Goal: Task Accomplishment & Management: Manage account settings

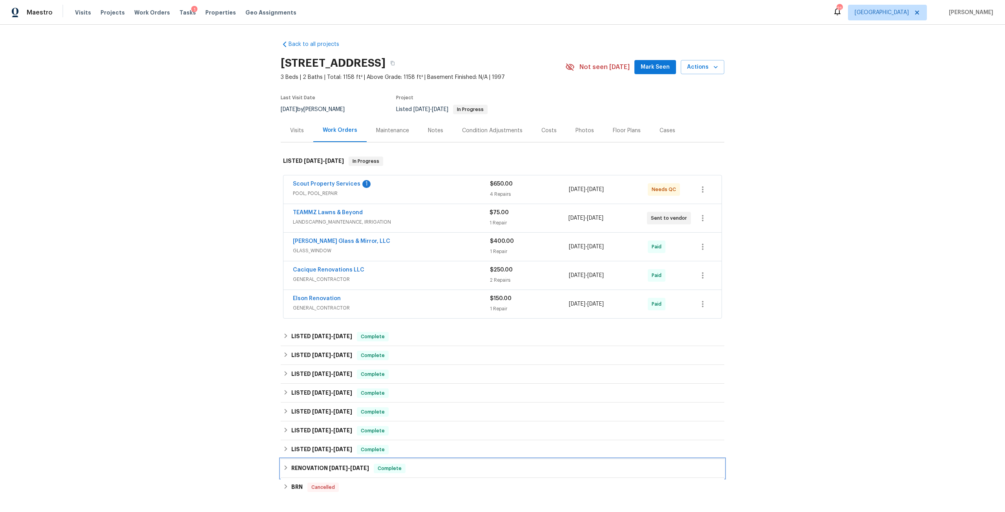
click at [341, 468] on span "7/11/24" at bounding box center [338, 467] width 19 height 5
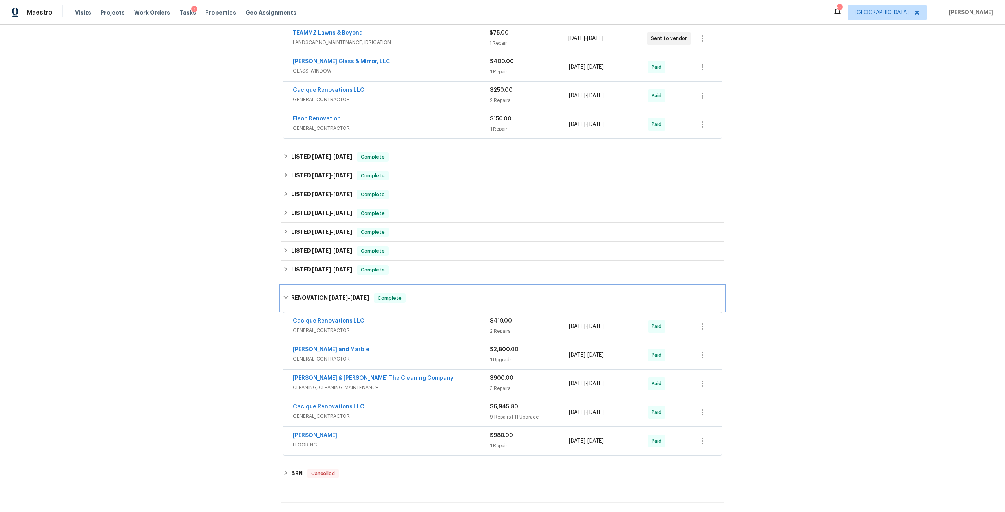
scroll to position [196, 0]
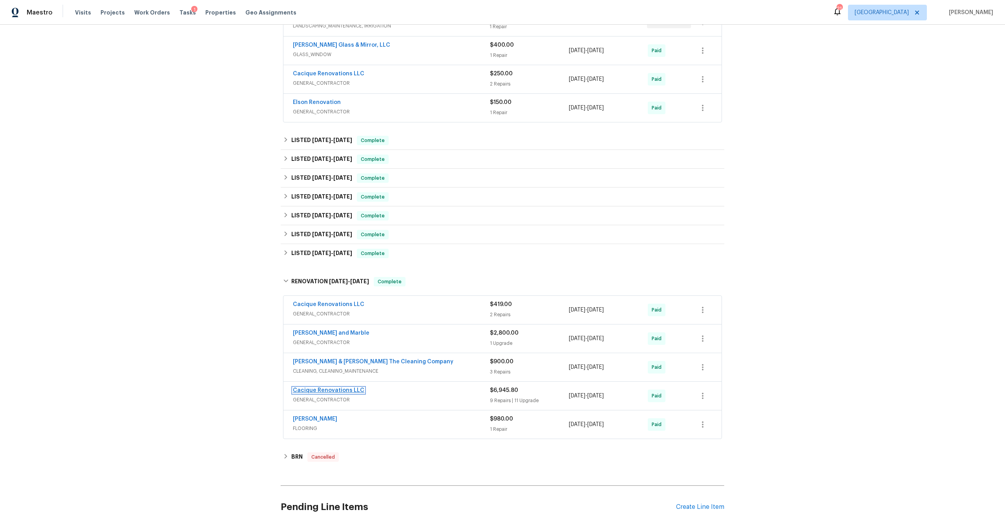
click at [340, 388] on link "Cacique Renovations LLC" at bounding box center [328, 390] width 71 height 5
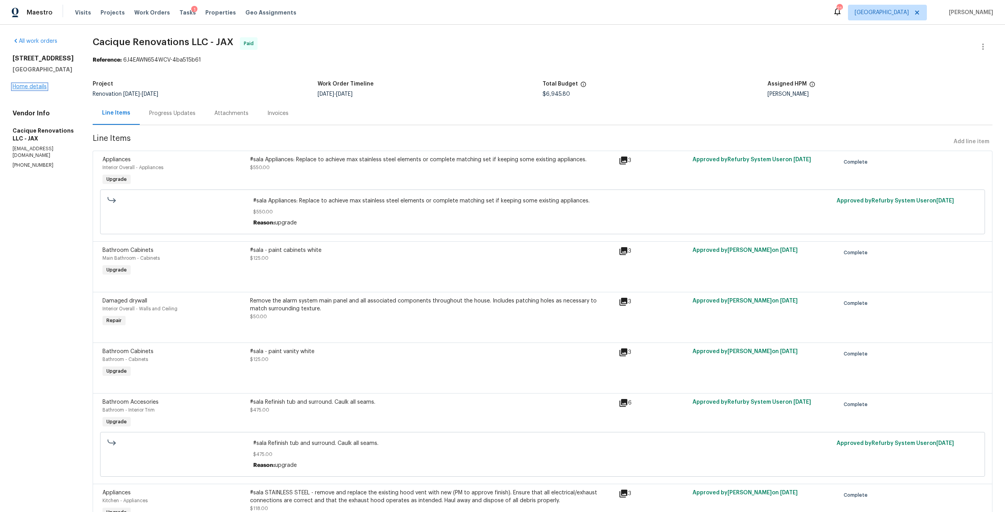
click at [36, 84] on link "Home details" at bounding box center [30, 86] width 34 height 5
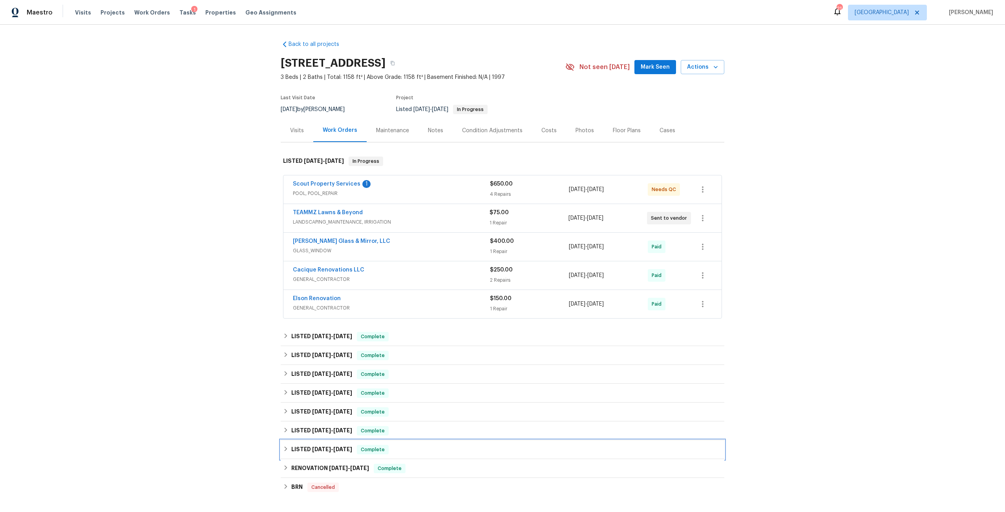
click at [341, 447] on span "8/20/24" at bounding box center [342, 449] width 19 height 5
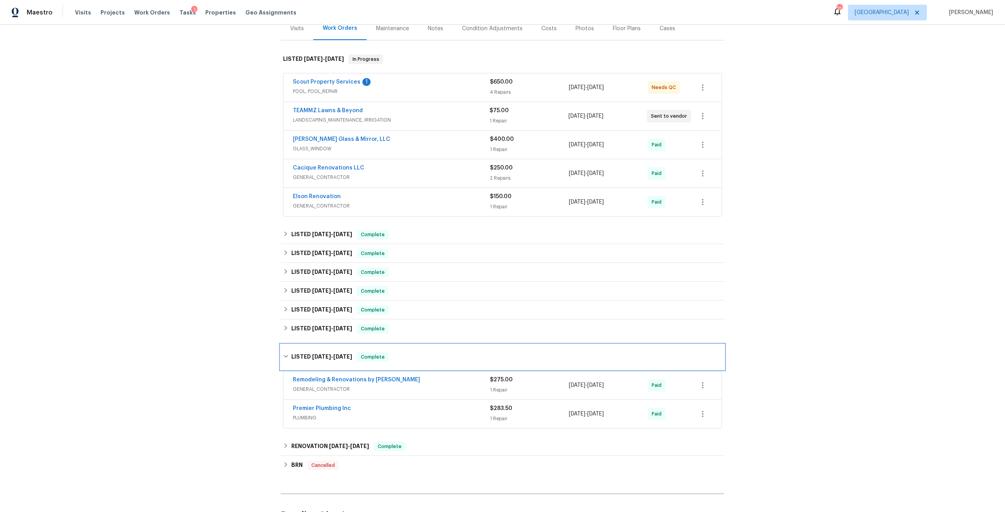
scroll to position [118, 0]
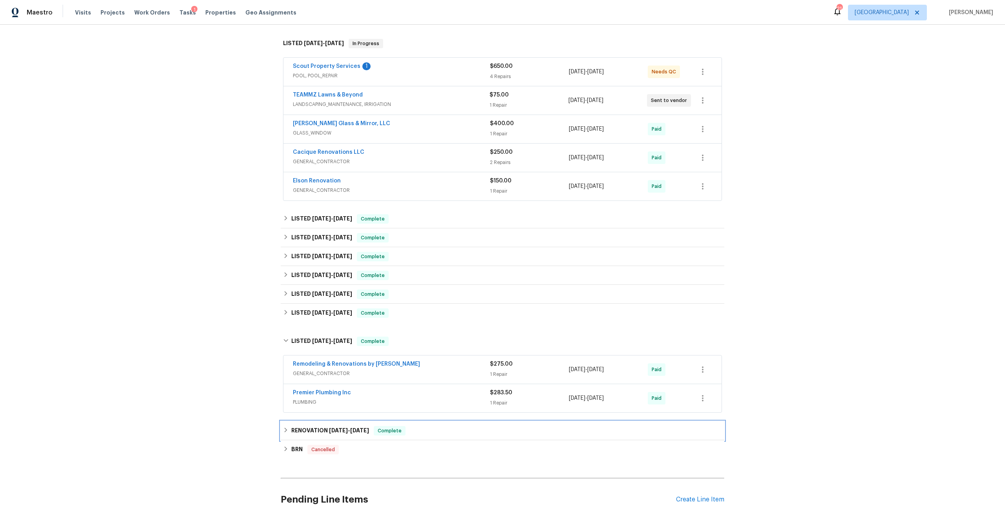
click at [352, 438] on div "RENOVATION 7/11/24 - 7/29/24 Complete" at bounding box center [502, 431] width 443 height 19
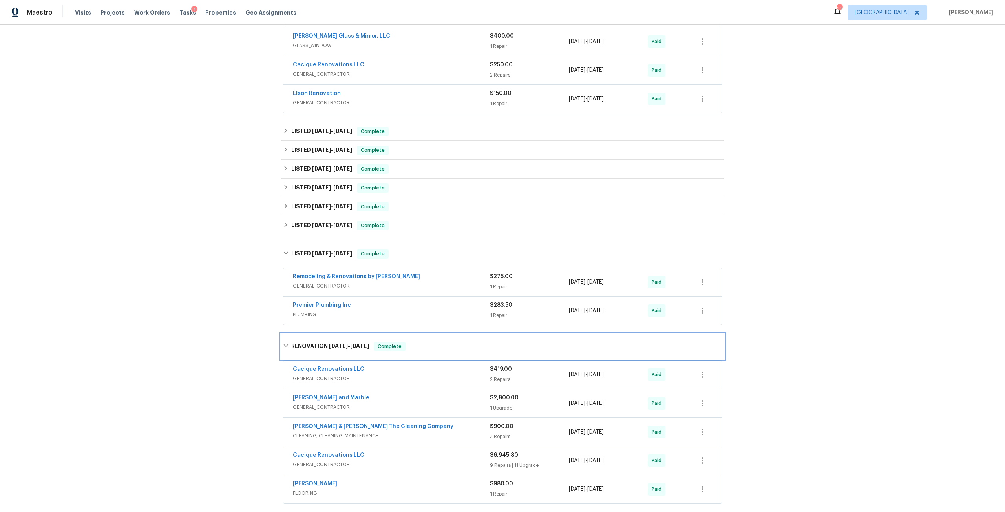
scroll to position [196, 0]
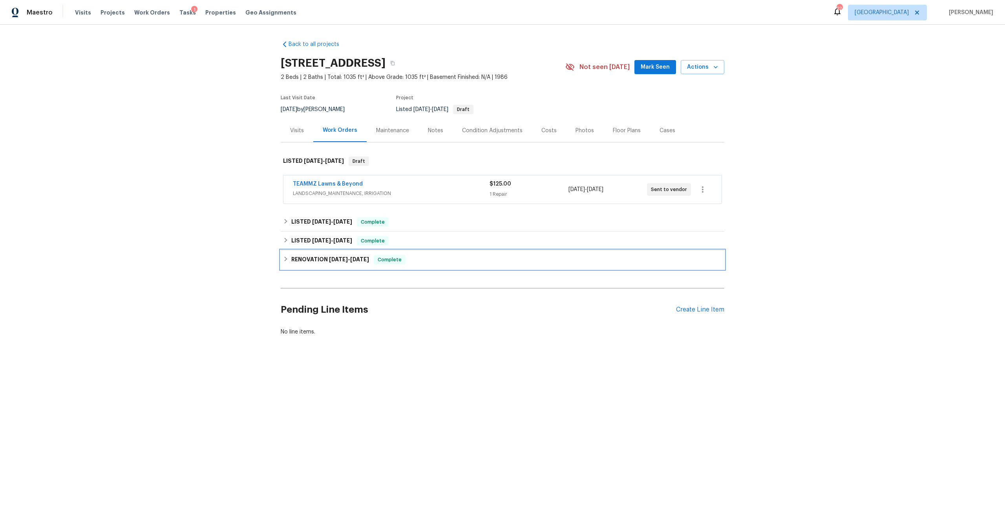
click at [349, 263] on h6 "RENOVATION 7/12/24 - 7/16/24" at bounding box center [330, 259] width 78 height 9
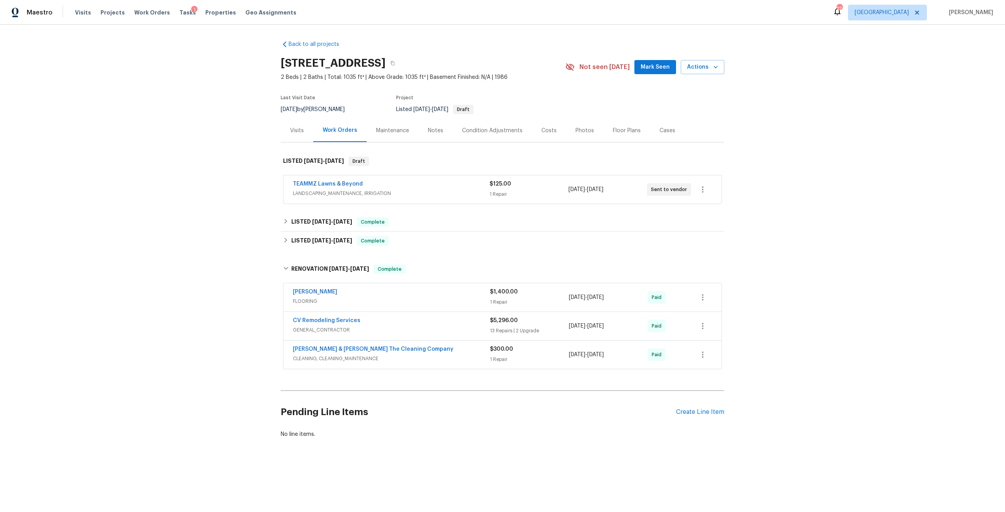
click at [502, 133] on div "Condition Adjustments" at bounding box center [492, 131] width 60 height 8
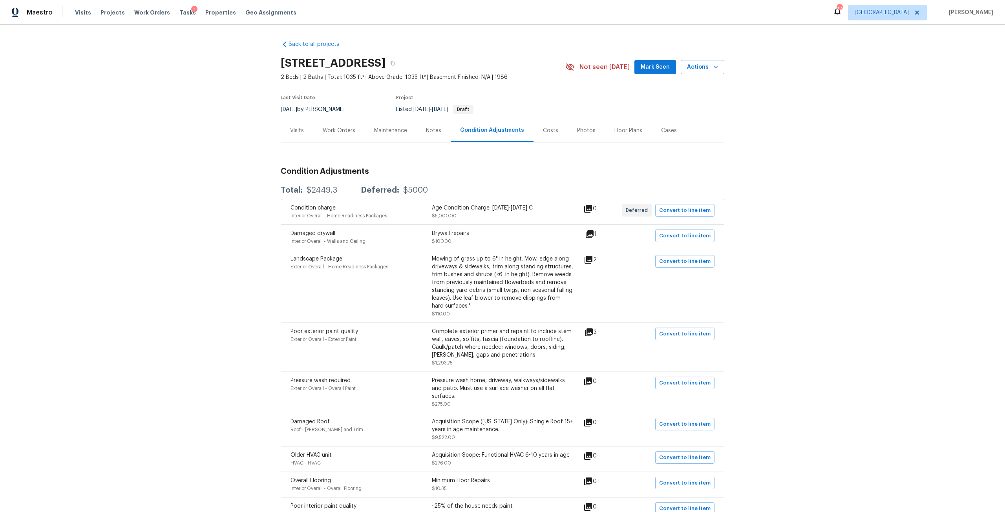
click at [341, 134] on div "Work Orders" at bounding box center [339, 131] width 33 height 8
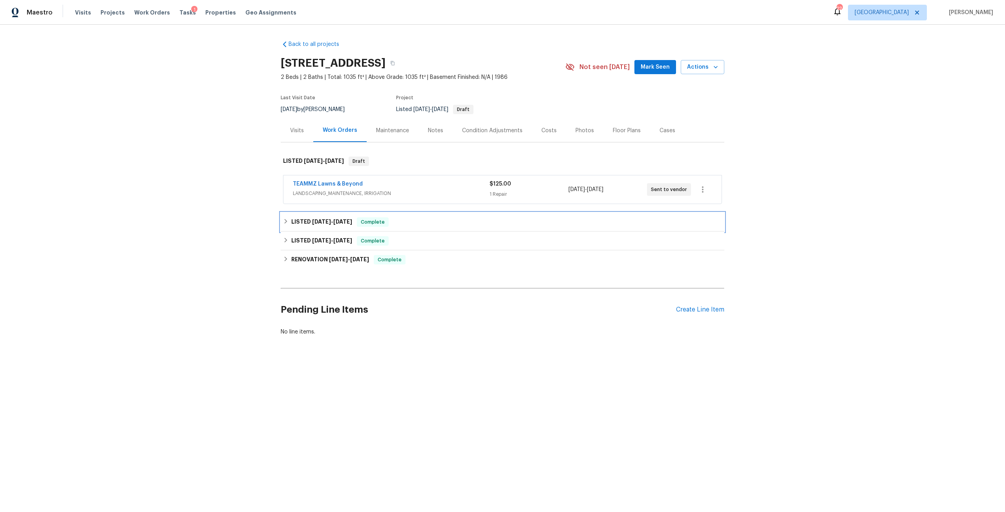
click at [339, 228] on div "LISTED 6/3/25 - 6/10/25 Complete" at bounding box center [502, 222] width 443 height 19
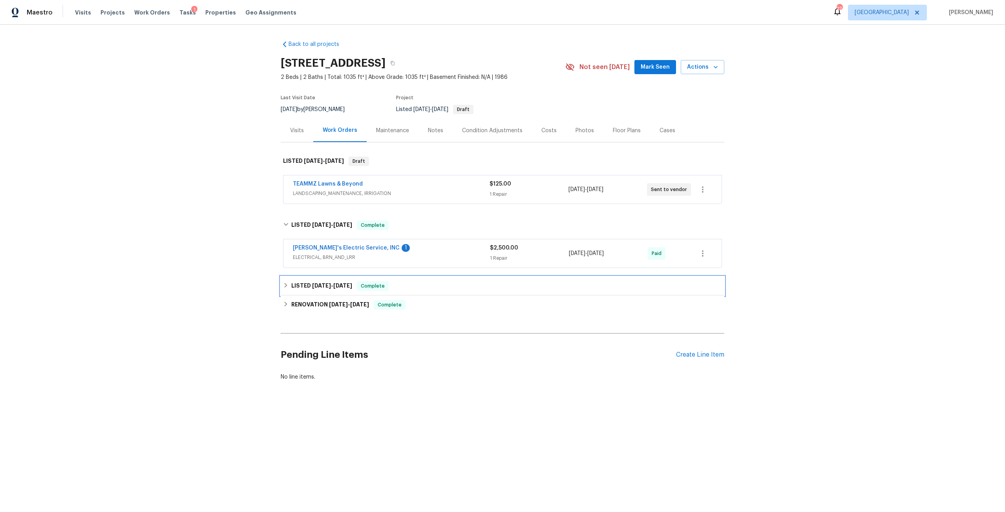
click at [342, 286] on span "7/30/24" at bounding box center [342, 285] width 19 height 5
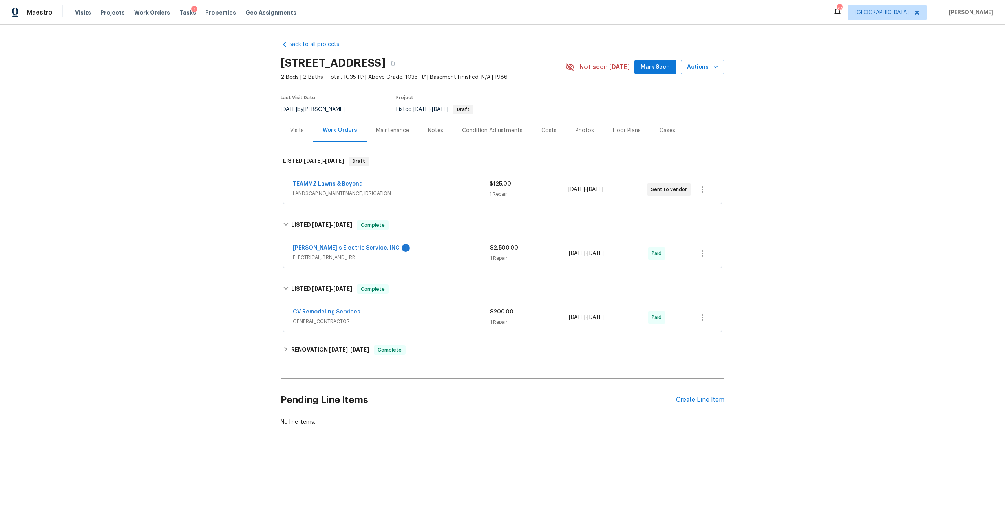
click at [575, 131] on div "Photos" at bounding box center [584, 131] width 18 height 8
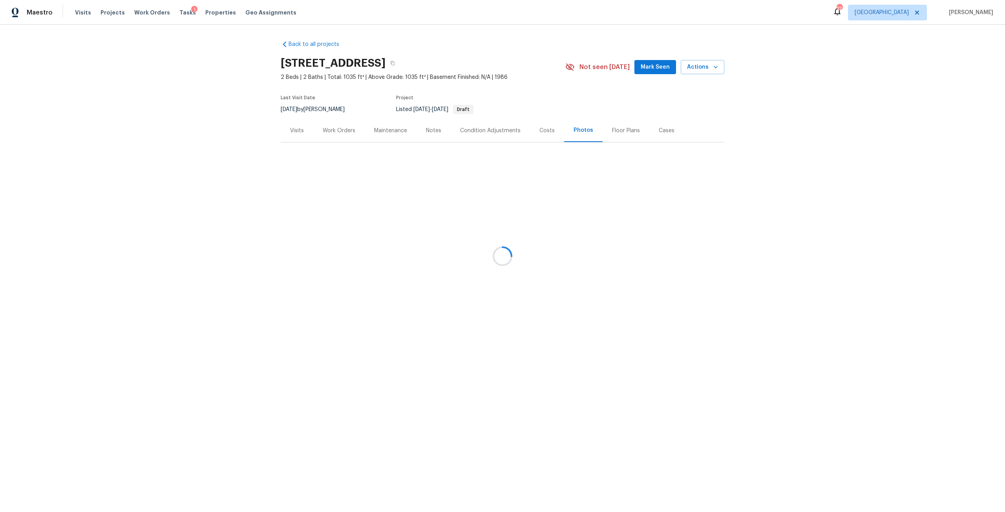
click at [291, 131] on div at bounding box center [502, 256] width 1005 height 512
click at [291, 131] on div "Visits" at bounding box center [297, 131] width 14 height 8
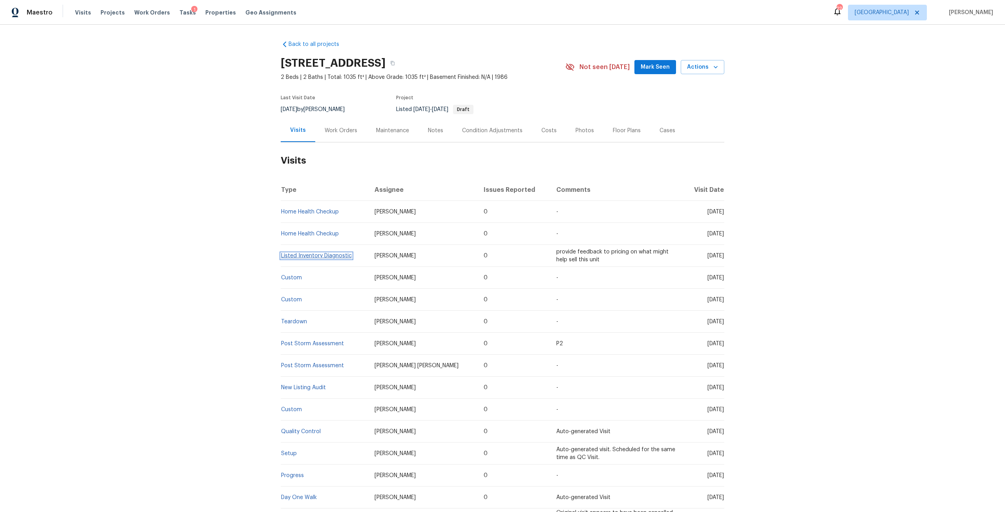
click at [326, 255] on link "Listed Inventory Diagnostic" at bounding box center [316, 255] width 71 height 5
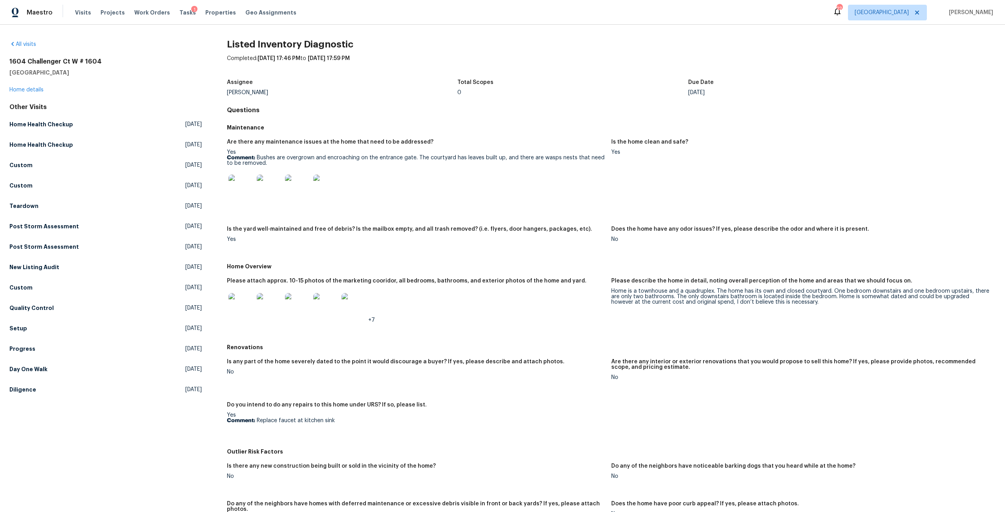
click at [363, 299] on img at bounding box center [353, 305] width 25 height 25
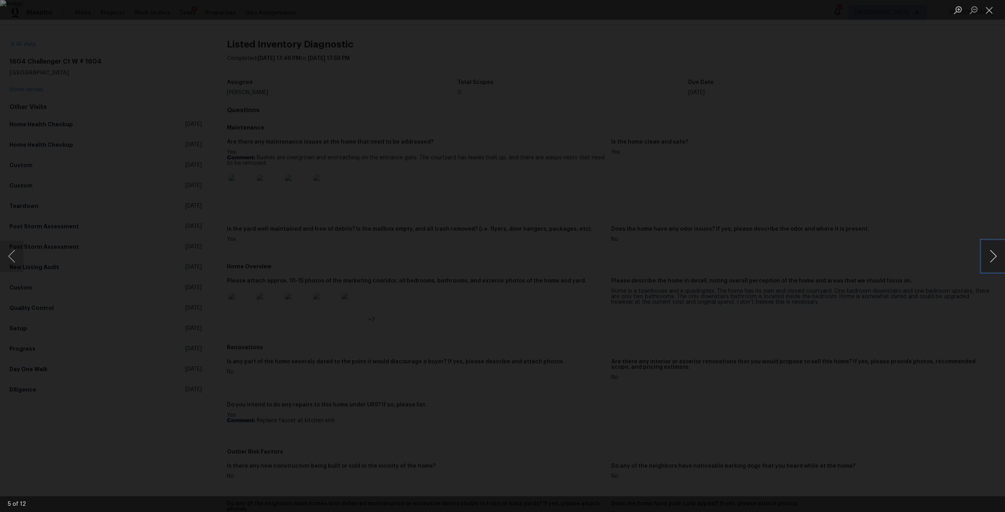
click at [993, 249] on button "Next image" at bounding box center [993, 256] width 24 height 31
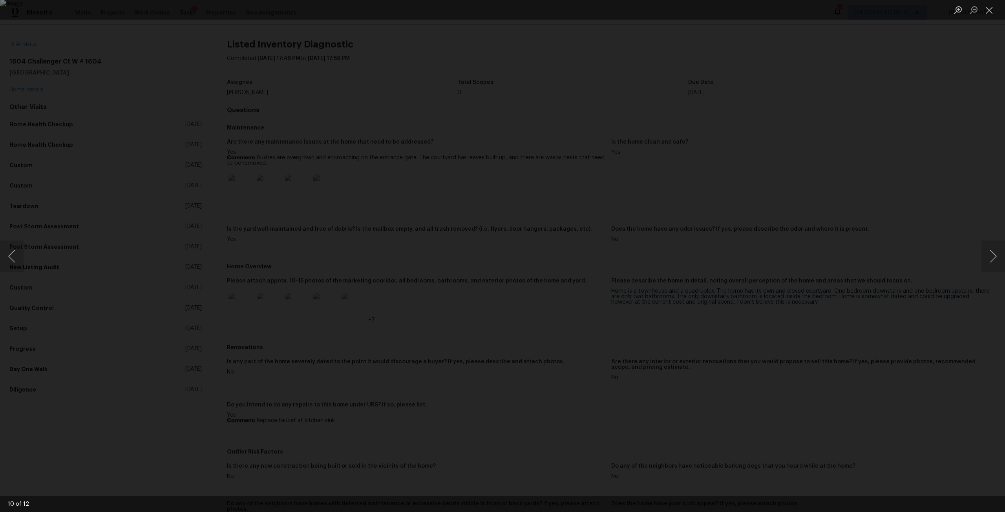
click at [941, 229] on div "Lightbox" at bounding box center [502, 256] width 1005 height 512
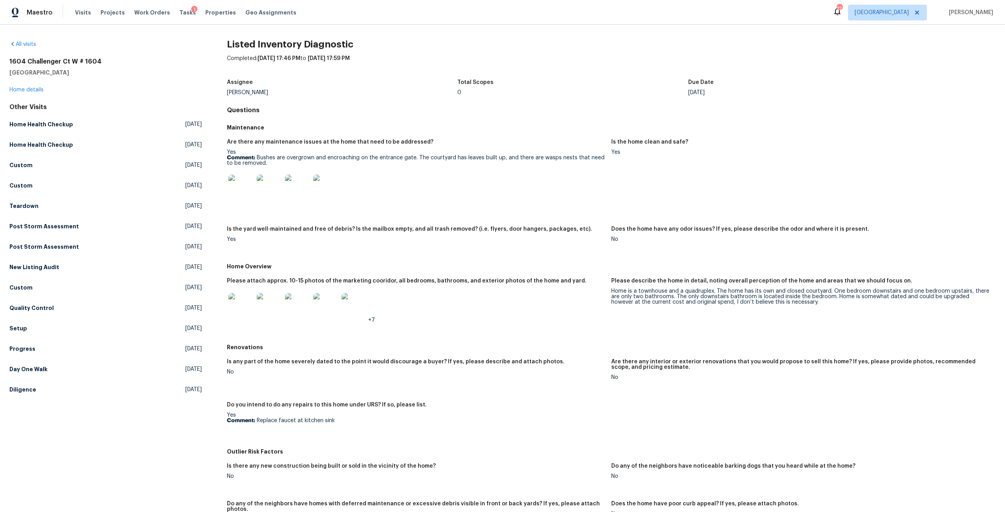
drag, startPoint x: 606, startPoint y: 291, endPoint x: 780, endPoint y: 301, distance: 174.5
click at [780, 301] on div "Please attach approx. 10-15 photos of the marketing cooridor, all bedrooms, bat…" at bounding box center [611, 307] width 768 height 67
click at [865, 334] on figure "Please describe the home in detail, noting overall perception of the home and a…" at bounding box center [803, 306] width 384 height 57
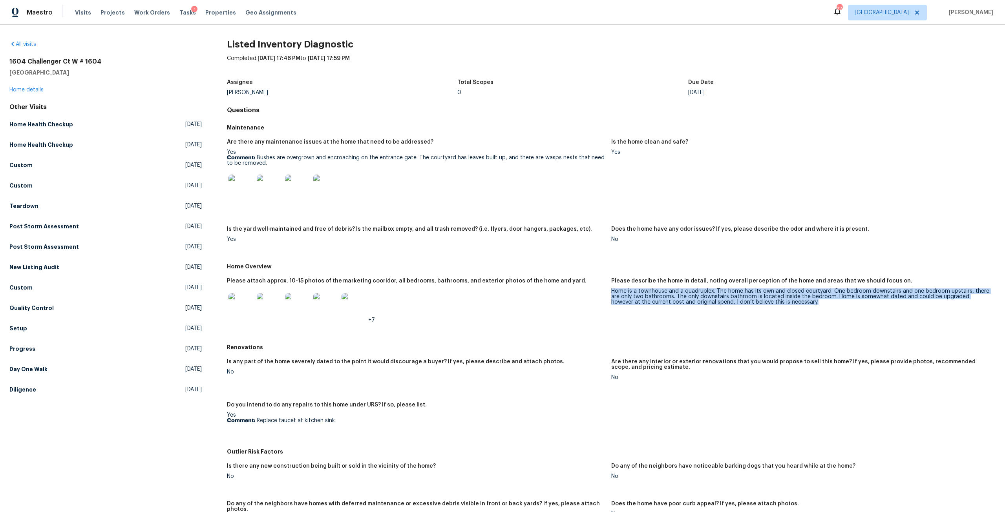
drag, startPoint x: 795, startPoint y: 303, endPoint x: 609, endPoint y: 291, distance: 186.0
click at [611, 291] on div "Home is a townhouse and a quadruplex. The home has its own and closed courtyard…" at bounding box center [800, 296] width 378 height 16
copy div "Home is a townhouse and a quadruplex. The home has its own and closed courtyard…"
click at [36, 89] on link "Home details" at bounding box center [26, 89] width 34 height 5
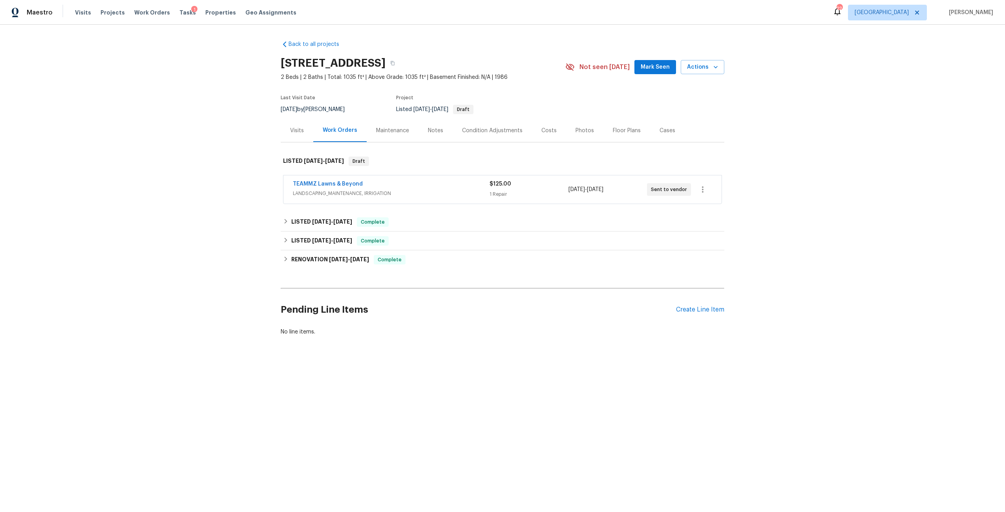
click at [281, 128] on div "Visits" at bounding box center [297, 130] width 33 height 23
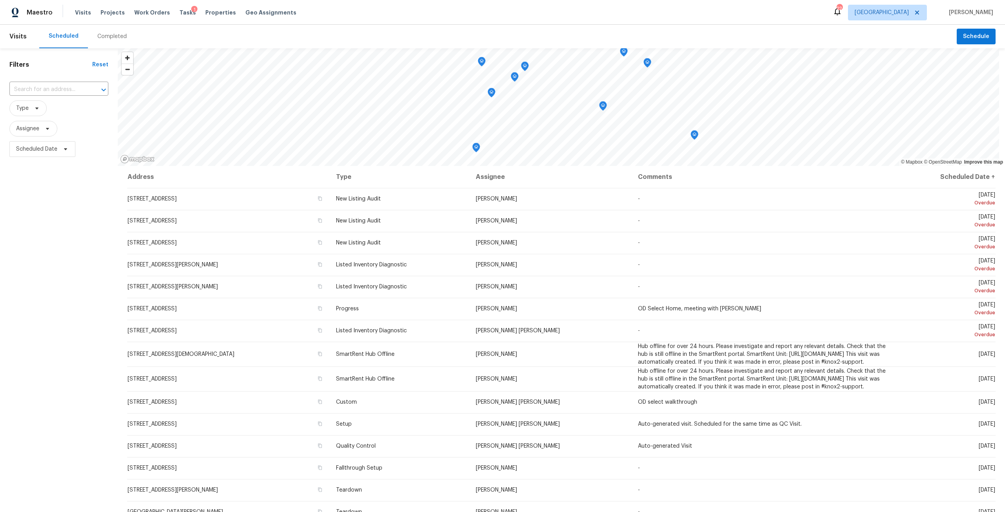
click at [211, 17] on div "Visits Projects Work Orders Tasks 1 Properties Geo Assignments" at bounding box center [190, 13] width 231 height 16
click at [211, 16] on span "Properties" at bounding box center [220, 13] width 31 height 8
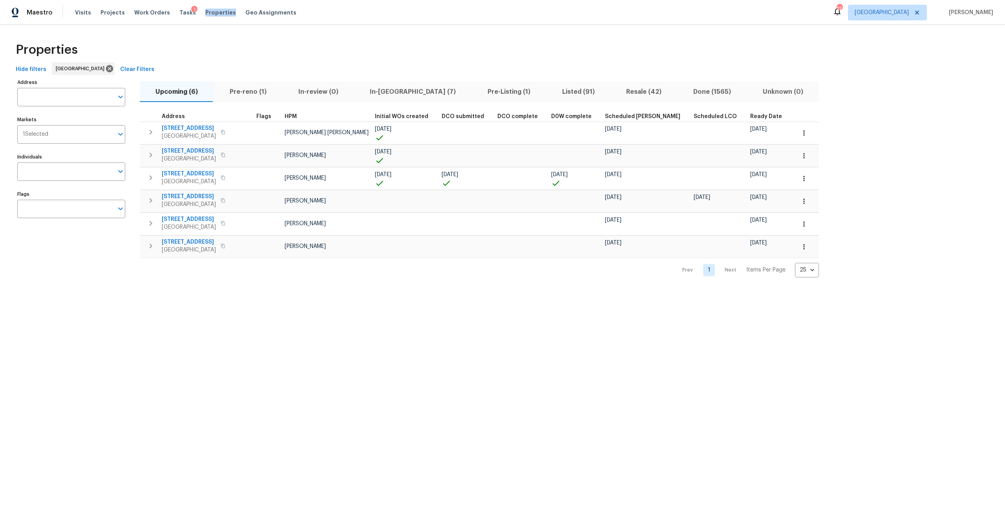
click at [376, 97] on span "In-reno (7)" at bounding box center [413, 91] width 108 height 11
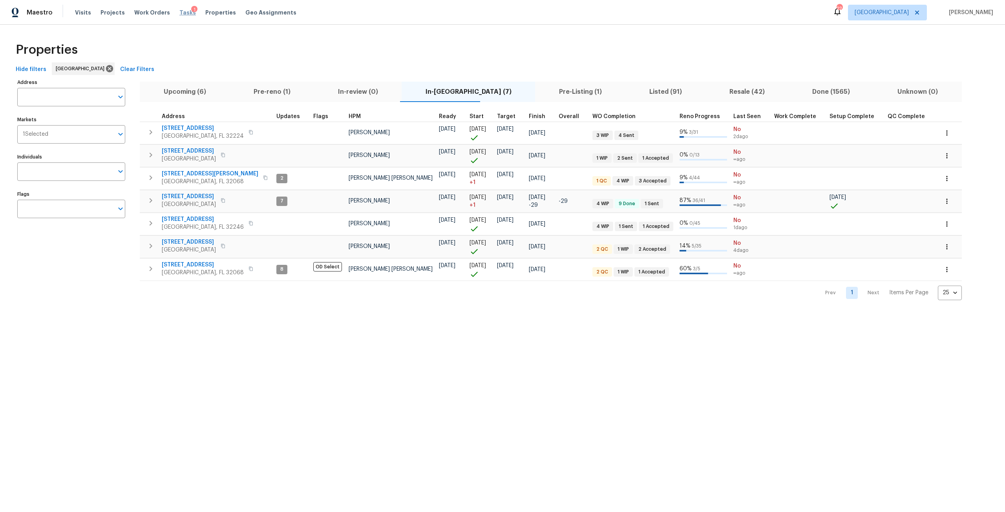
click at [179, 13] on span "Tasks" at bounding box center [187, 12] width 16 height 5
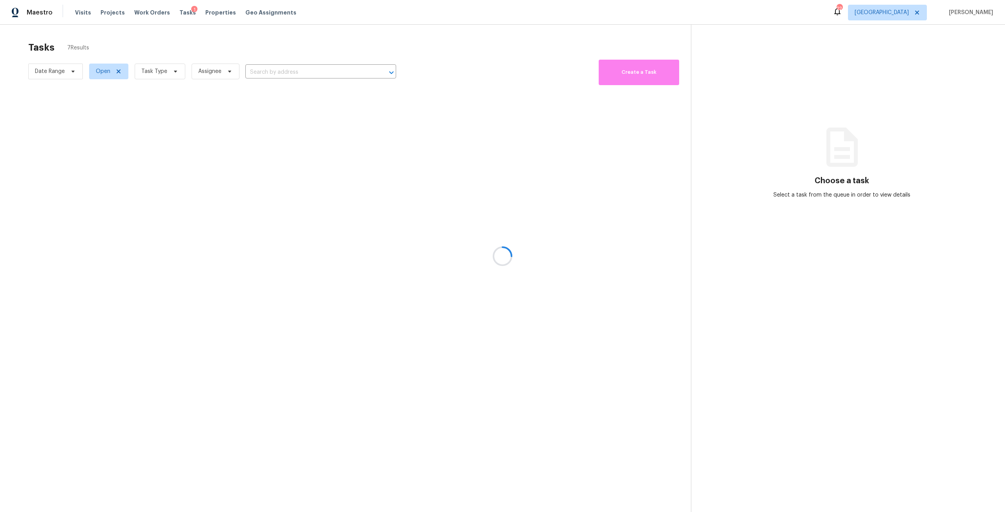
click at [180, 76] on div at bounding box center [502, 256] width 1005 height 512
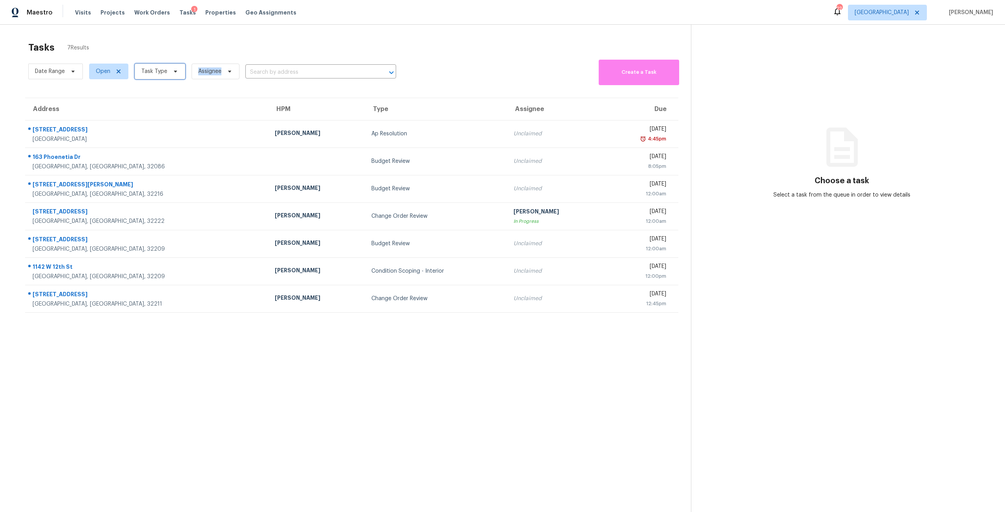
click at [175, 73] on icon at bounding box center [175, 71] width 6 height 6
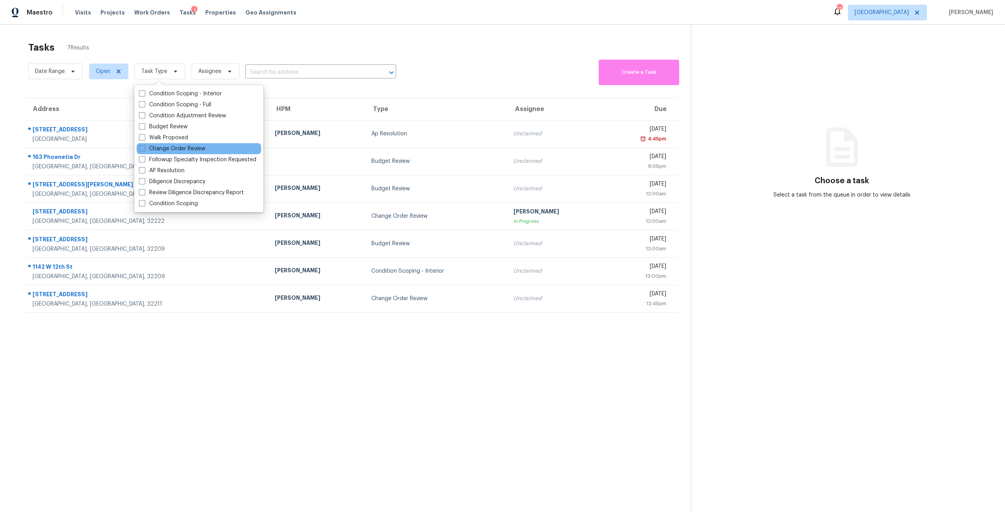
click at [176, 153] on div "Change Order Review" at bounding box center [199, 148] width 124 height 11
click at [177, 151] on label "Change Order Review" at bounding box center [172, 149] width 66 height 8
click at [144, 150] on input "Change Order Review" at bounding box center [141, 147] width 5 height 5
checkbox input "true"
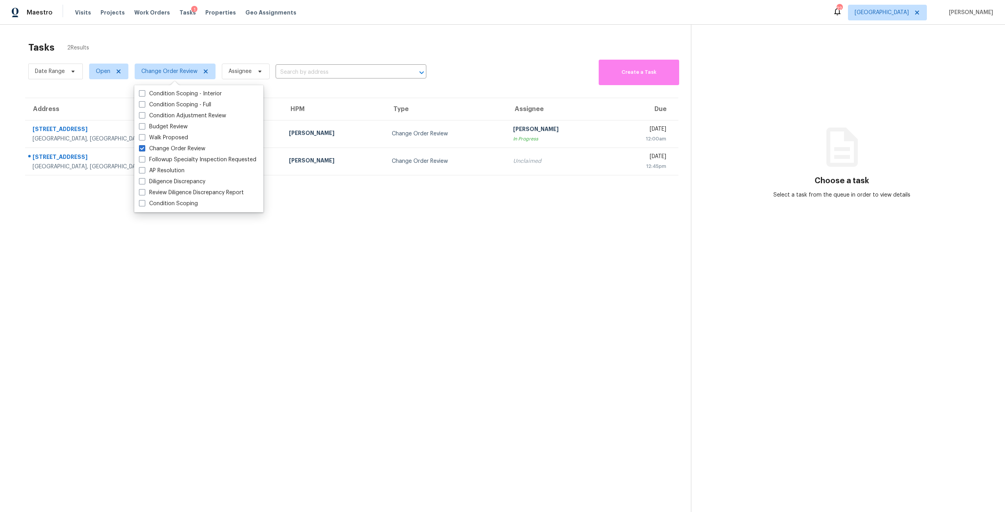
click at [287, 215] on section "Tasks 2 Results Date Range Open Change Order Review Assignee ​ Create a Task Ad…" at bounding box center [352, 287] width 678 height 500
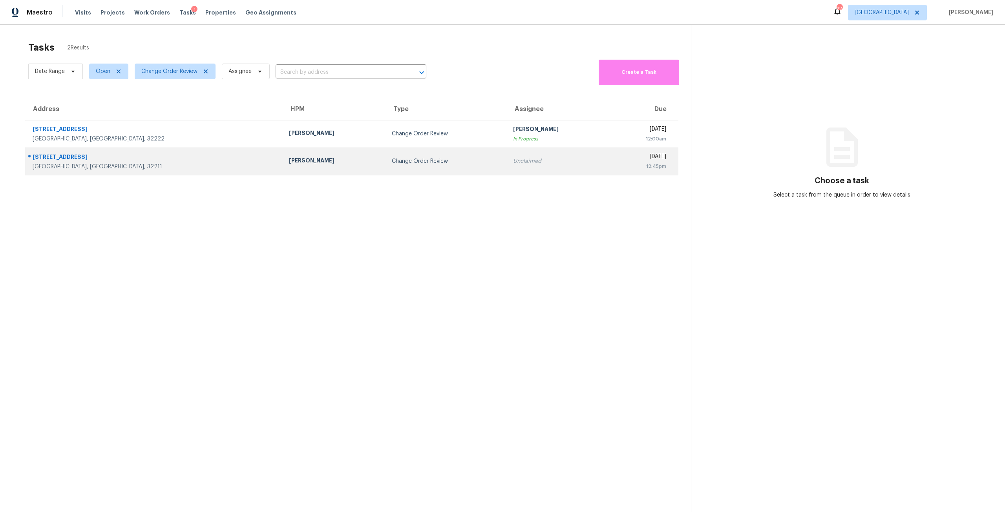
click at [392, 161] on div "Change Order Review" at bounding box center [446, 161] width 109 height 8
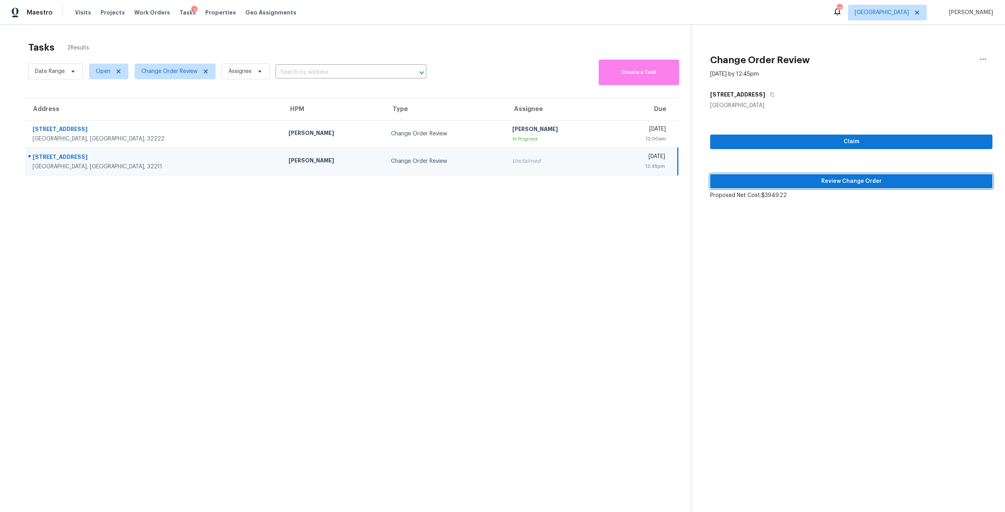
click at [843, 186] on button "Review Change Order" at bounding box center [851, 181] width 282 height 15
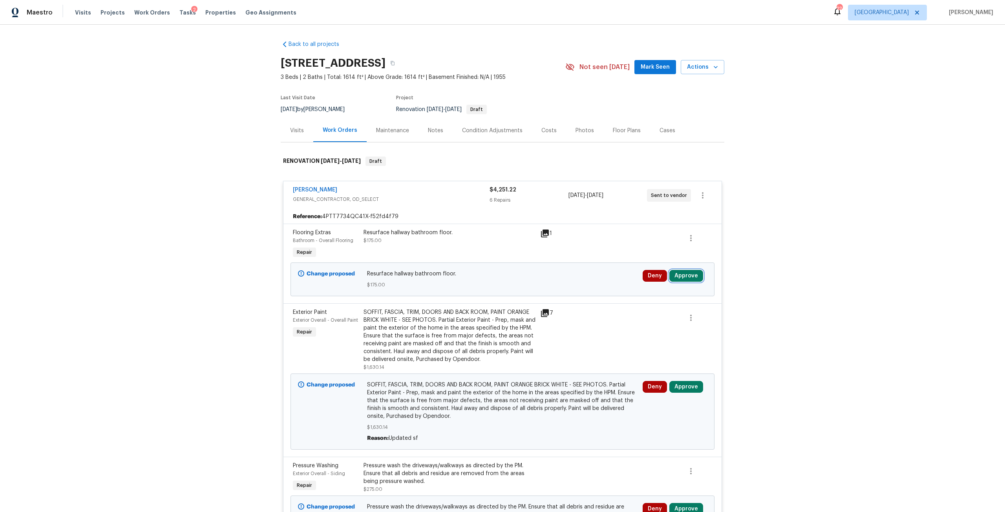
click at [690, 276] on button "Approve" at bounding box center [686, 276] width 34 height 12
click at [568, 287] on button "Approve" at bounding box center [570, 283] width 47 height 16
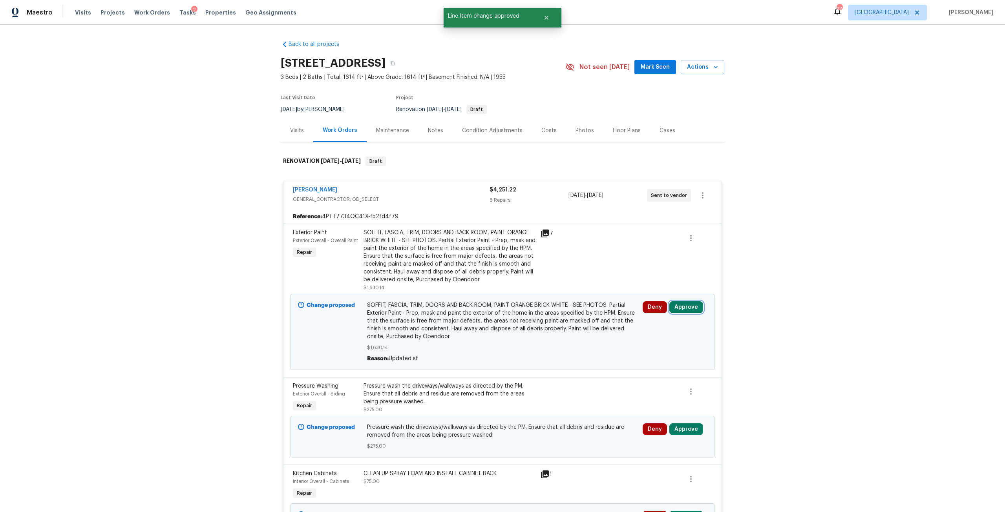
click at [686, 310] on button "Approve" at bounding box center [686, 307] width 34 height 12
click at [566, 312] on span "Approve" at bounding box center [571, 315] width 22 height 6
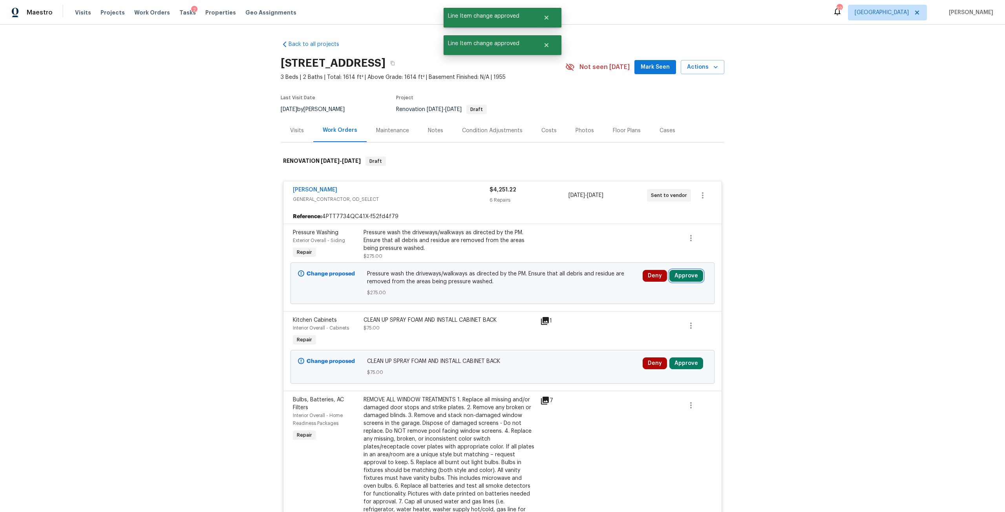
click at [685, 271] on button "Approve" at bounding box center [686, 276] width 34 height 12
click at [576, 282] on span "Approve" at bounding box center [571, 283] width 22 height 6
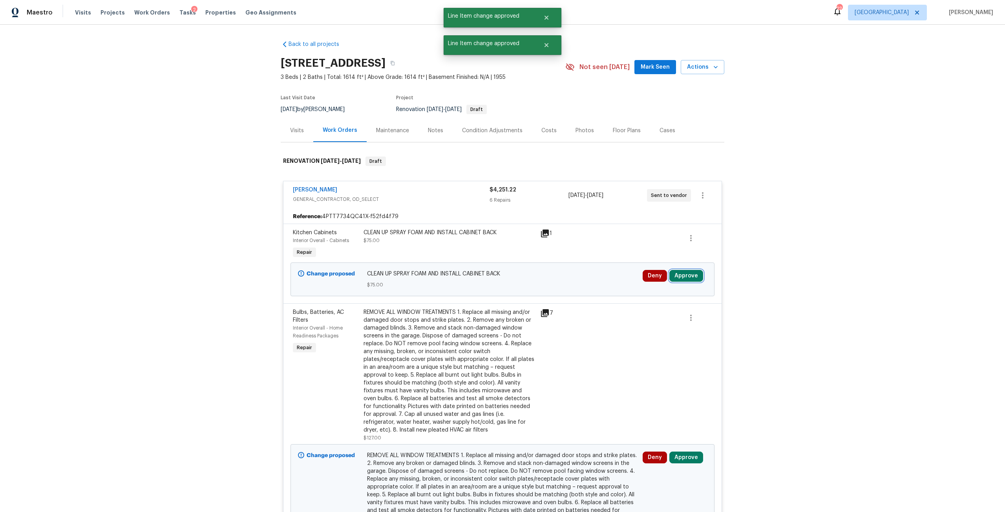
click at [681, 276] on button "Approve" at bounding box center [686, 276] width 34 height 12
click at [578, 278] on button "Approve" at bounding box center [570, 283] width 47 height 16
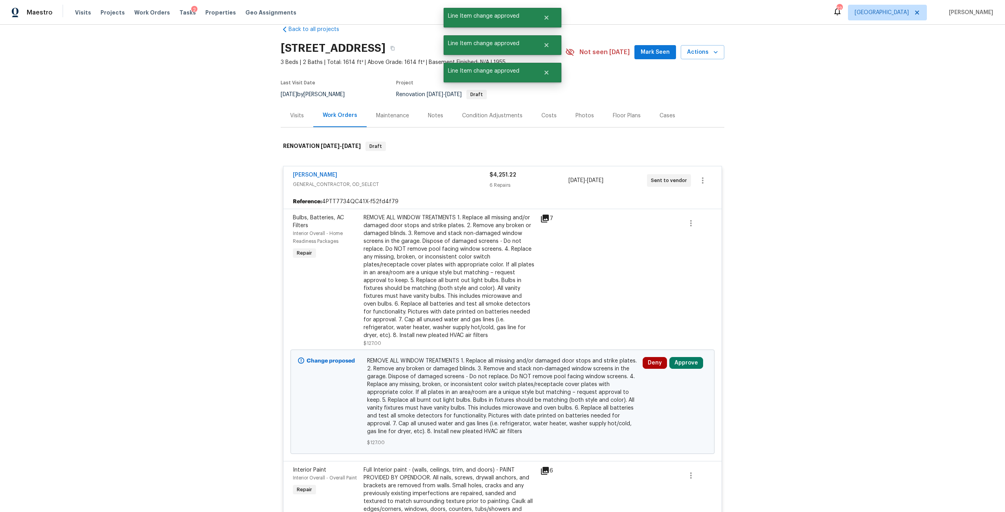
scroll to position [39, 0]
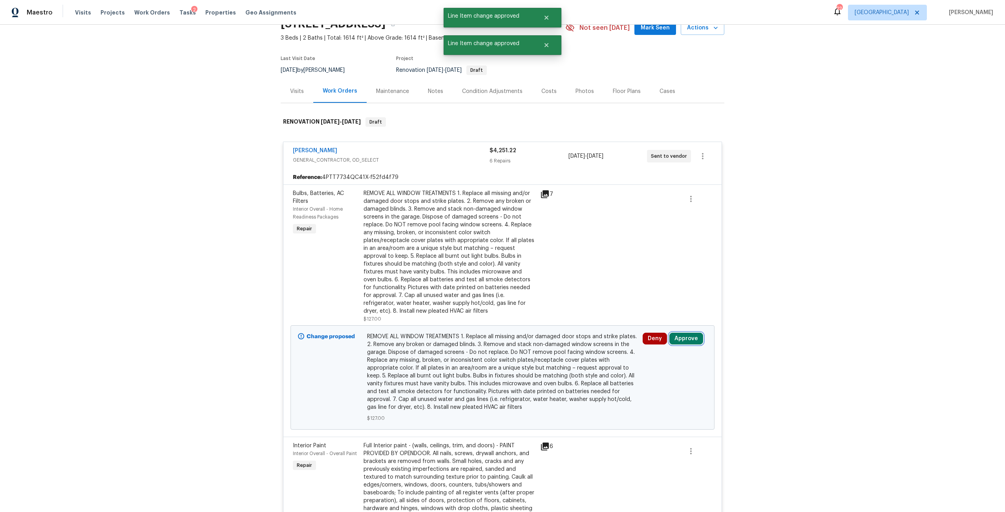
click at [683, 341] on button "Approve" at bounding box center [686, 339] width 34 height 12
click at [559, 352] on button "Approve" at bounding box center [570, 346] width 47 height 16
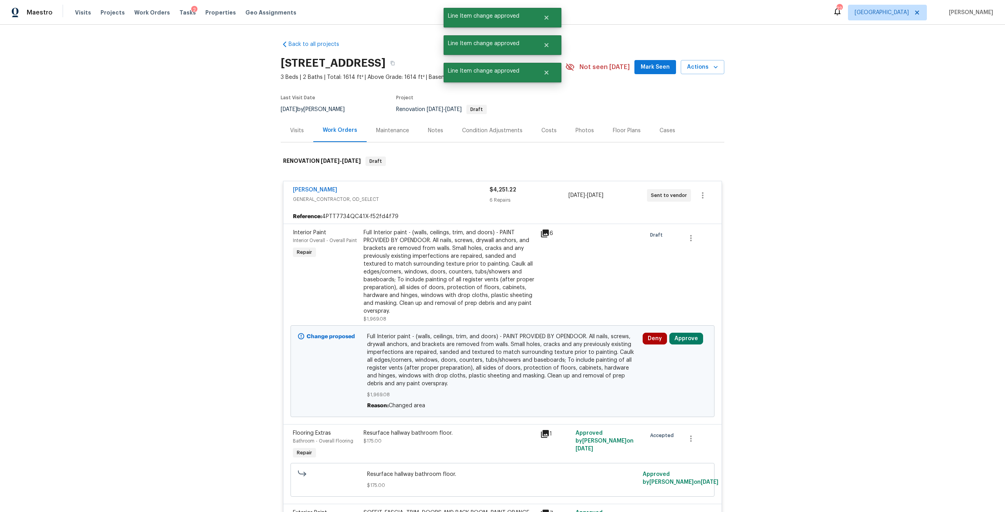
scroll to position [196, 0]
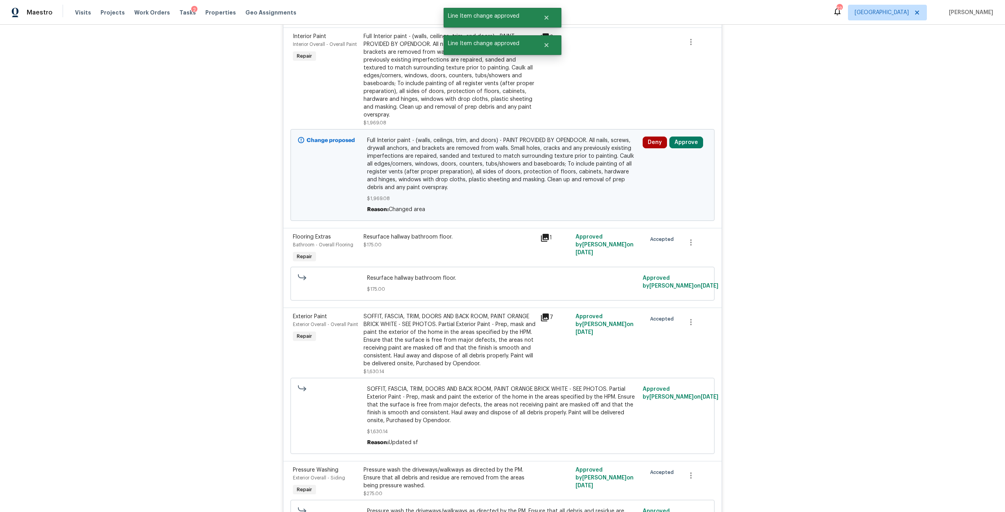
click at [683, 149] on div "Deny Approve" at bounding box center [674, 175] width 69 height 82
click at [682, 148] on button "Approve" at bounding box center [686, 143] width 34 height 12
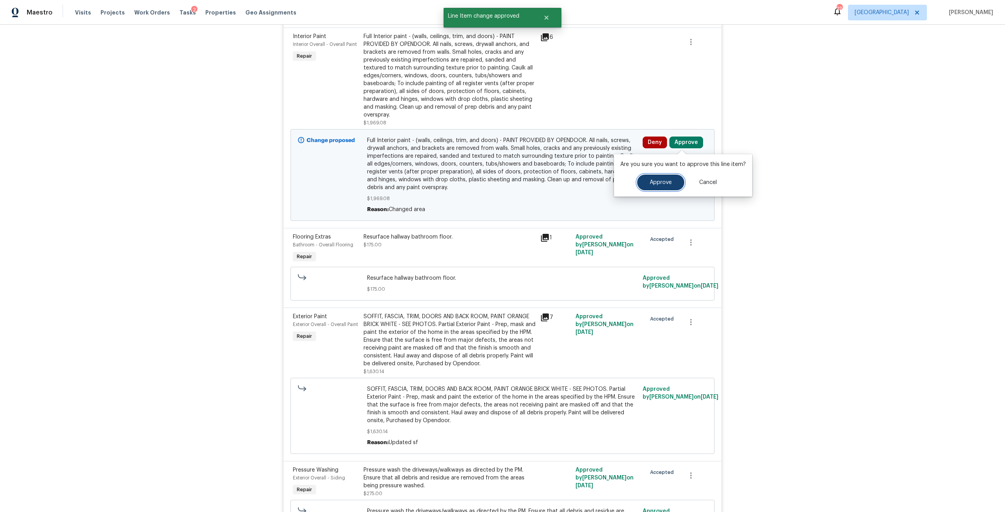
click at [646, 176] on button "Approve" at bounding box center [660, 183] width 47 height 16
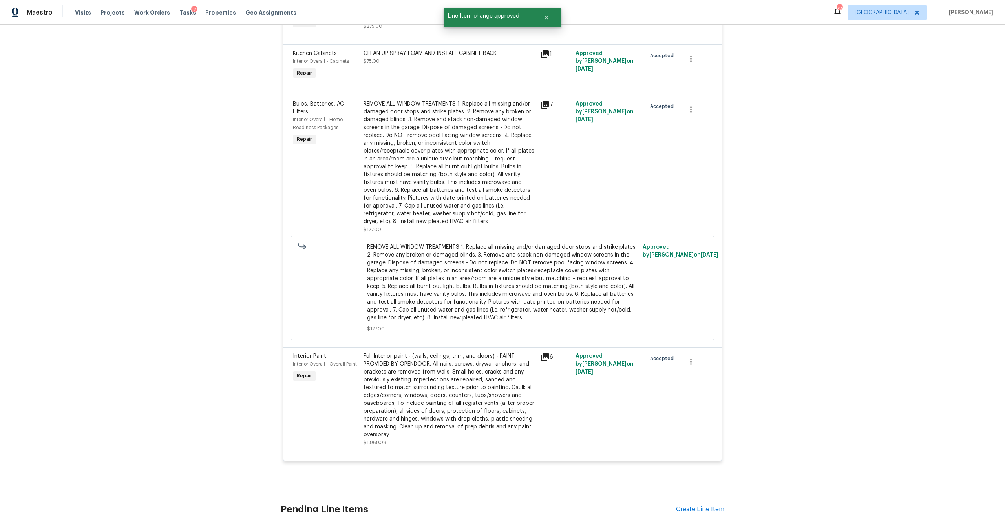
scroll to position [392, 0]
click at [466, 376] on div "Full Interior paint - (walls, ceilings, trim, and doors) - PAINT PROVIDED BY OP…" at bounding box center [449, 395] width 172 height 86
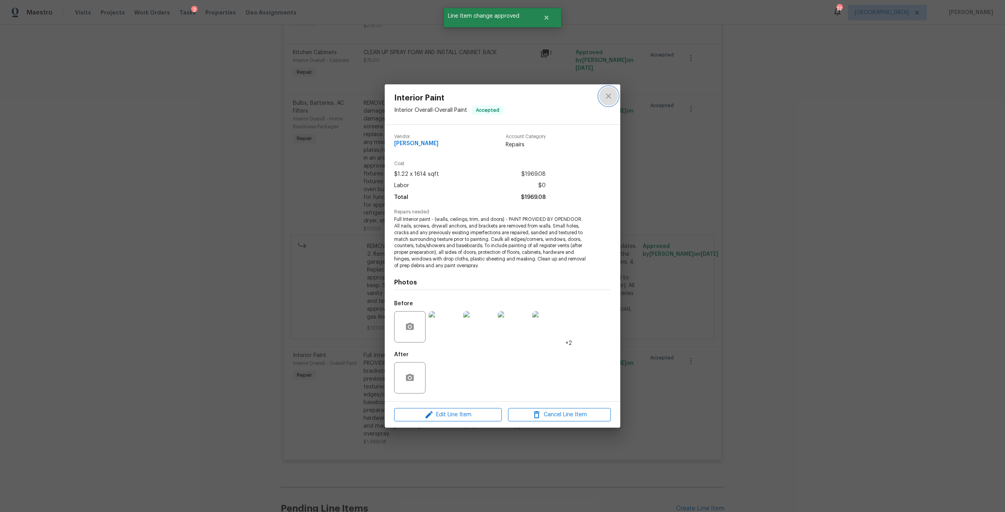
click at [609, 98] on icon "close" at bounding box center [608, 95] width 9 height 9
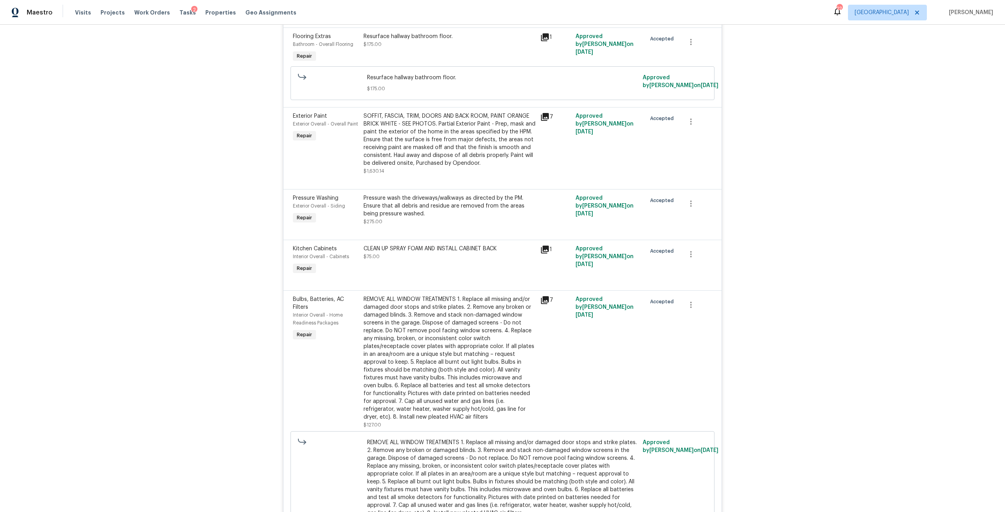
scroll to position [0, 0]
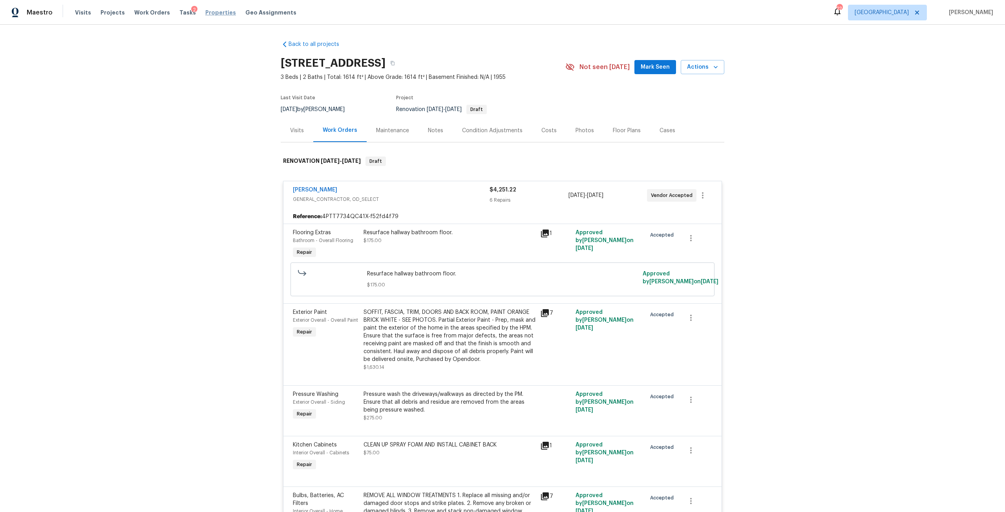
click at [208, 11] on span "Properties" at bounding box center [220, 13] width 31 height 8
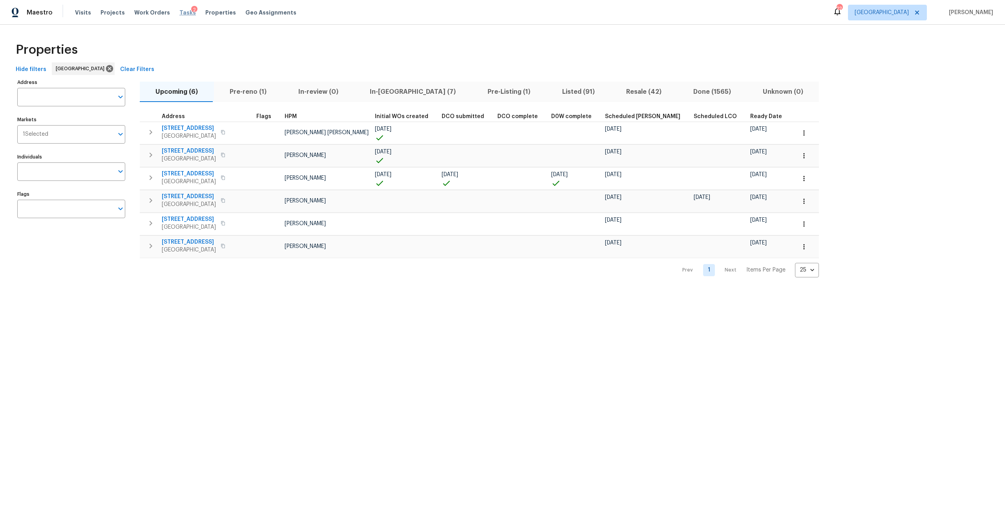
click at [181, 11] on span "Tasks" at bounding box center [187, 12] width 16 height 5
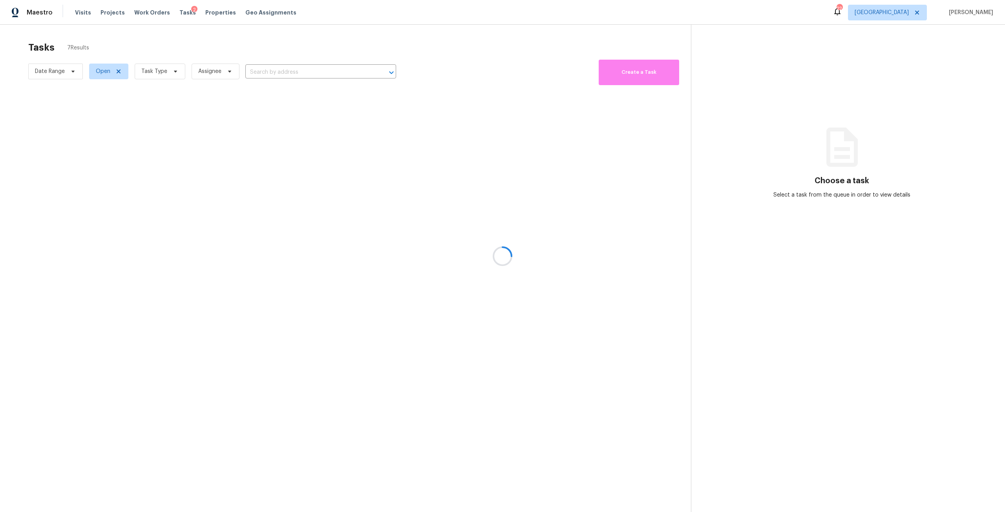
click at [176, 69] on div at bounding box center [502, 256] width 1005 height 512
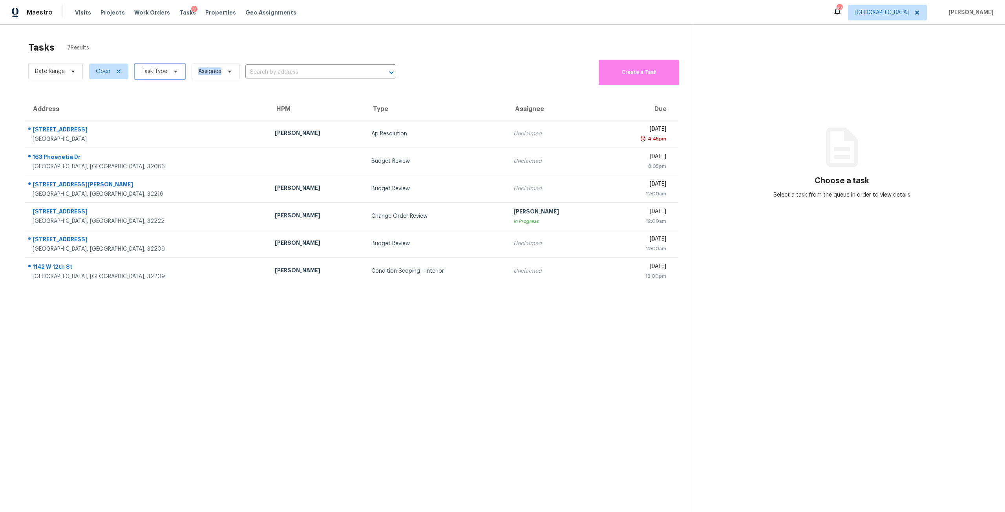
click at [176, 69] on icon at bounding box center [175, 71] width 6 height 6
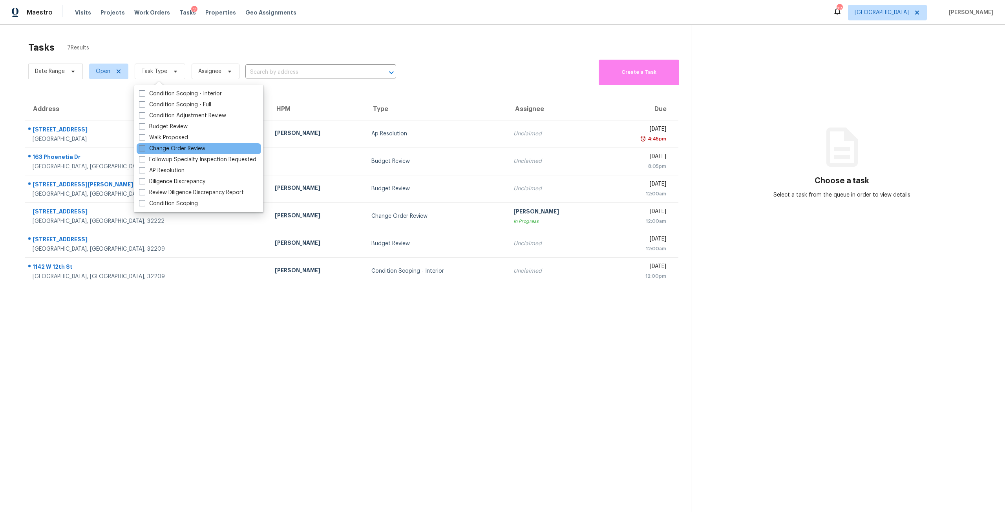
click at [200, 150] on label "Change Order Review" at bounding box center [172, 149] width 66 height 8
click at [144, 150] on input "Change Order Review" at bounding box center [141, 147] width 5 height 5
checkbox input "true"
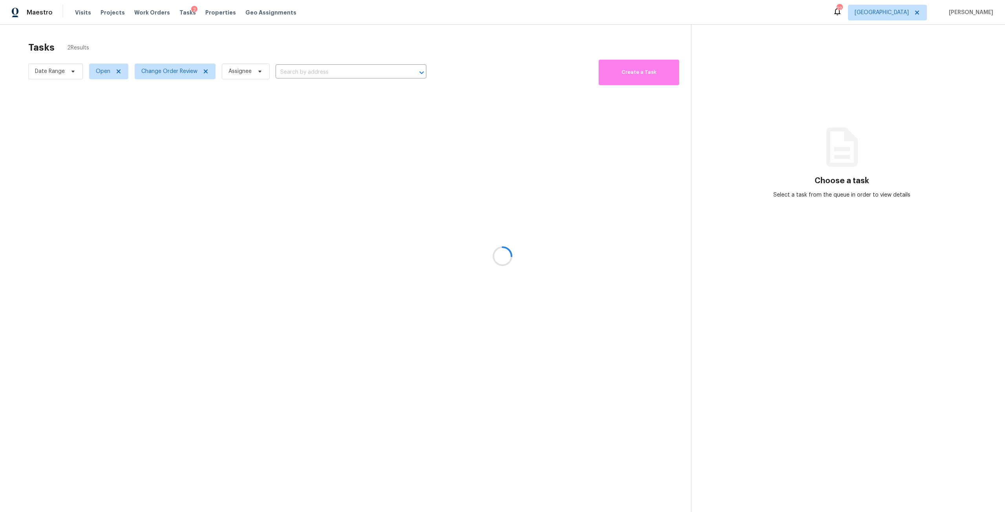
click at [347, 51] on div at bounding box center [502, 256] width 1005 height 512
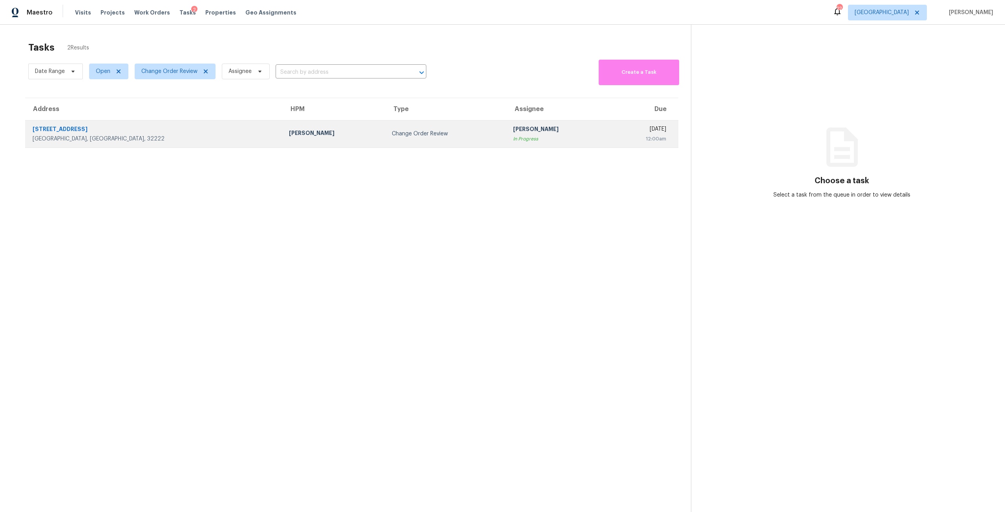
click at [385, 125] on td "Change Order Review" at bounding box center [445, 133] width 121 height 27
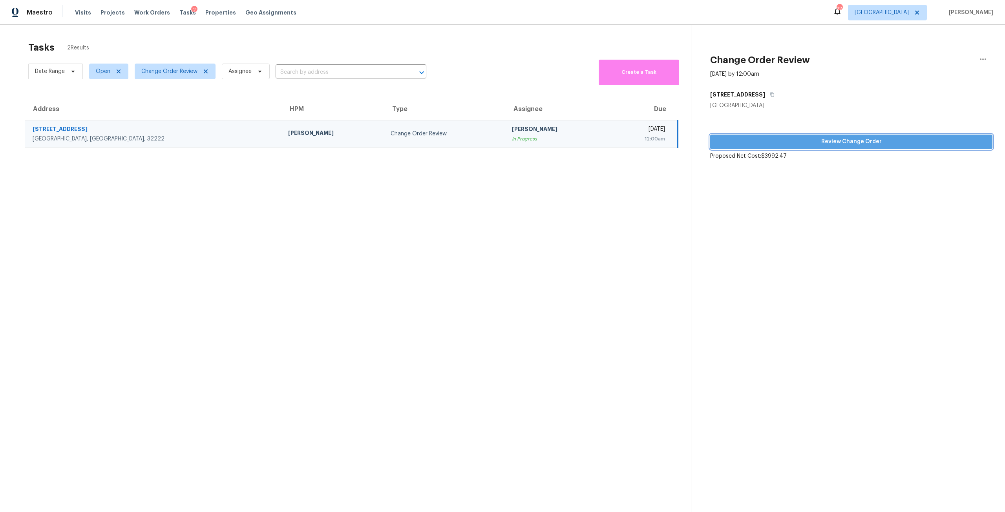
click at [808, 143] on span "Review Change Order" at bounding box center [851, 142] width 270 height 10
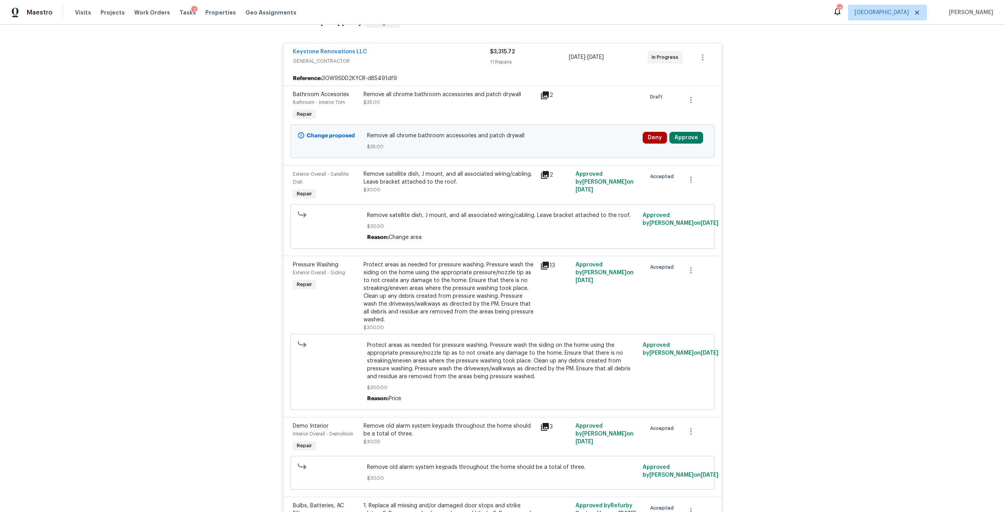
scroll to position [157, 0]
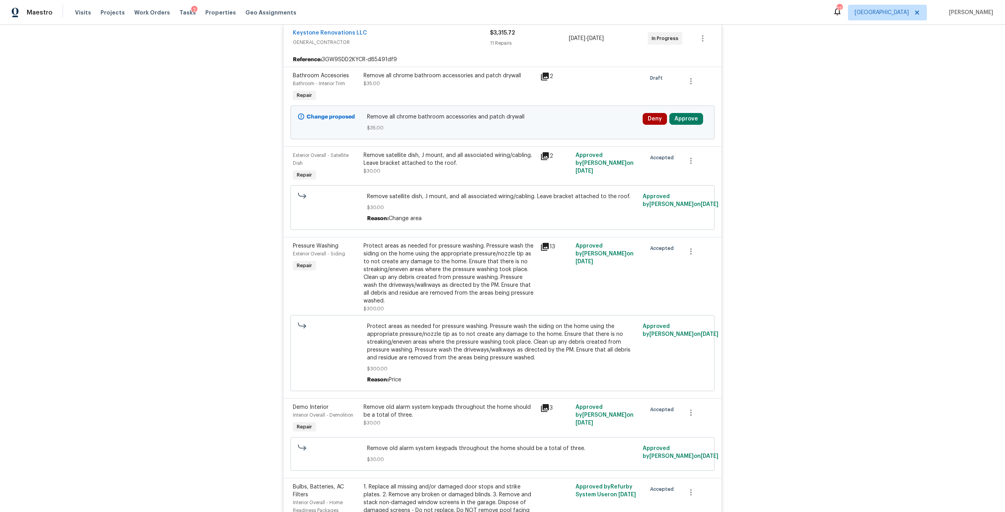
drag, startPoint x: 686, startPoint y: 109, endPoint x: 675, endPoint y: 122, distance: 17.0
click at [685, 109] on div "Change proposed Remove all chrome bathroom accessories and patch drywall $35.00…" at bounding box center [502, 123] width 424 height 34
click at [675, 122] on button "Approve" at bounding box center [686, 119] width 34 height 12
click at [645, 157] on button "Approve" at bounding box center [660, 159] width 47 height 16
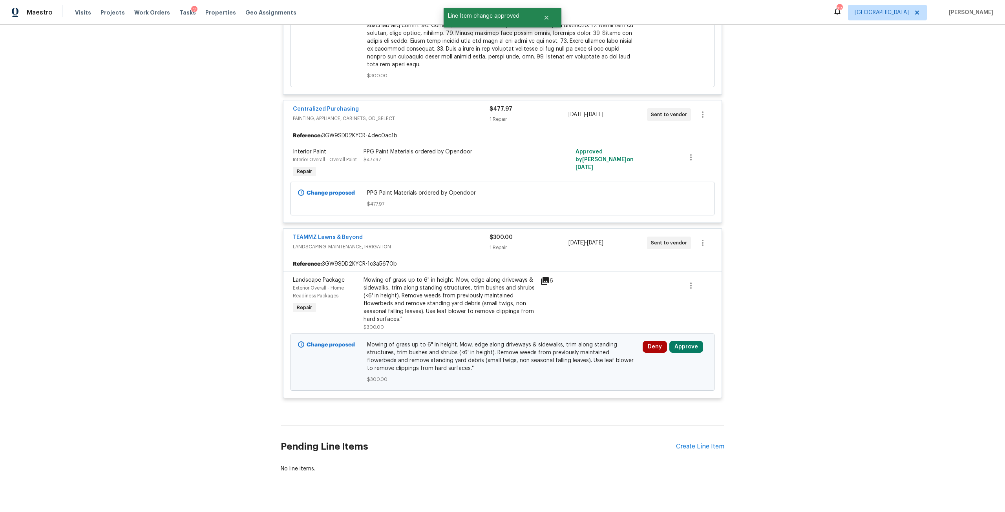
scroll to position [1650, 0]
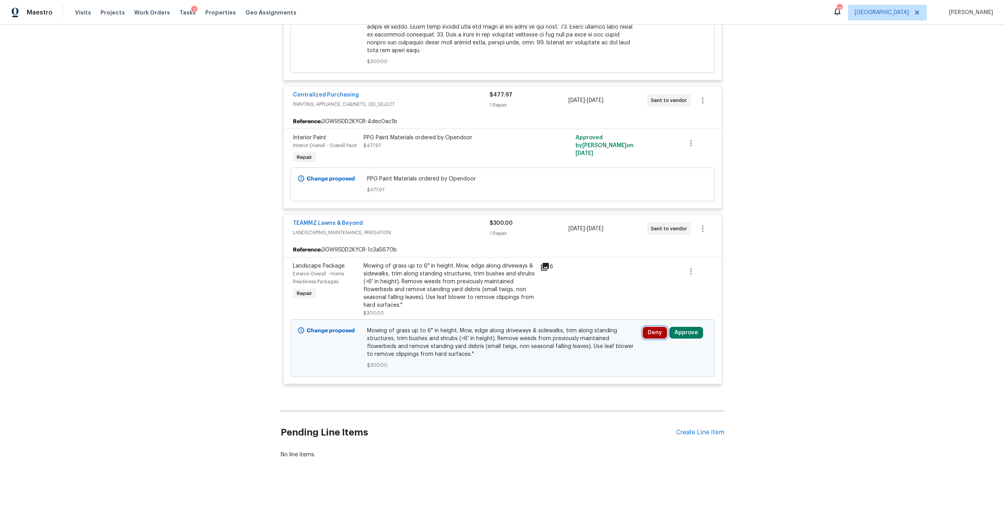
click at [642, 327] on button "Deny" at bounding box center [654, 333] width 24 height 12
click at [528, 343] on div "Are you sure you want to deny this line item? Deny Cancel" at bounding box center [571, 327] width 129 height 42
click at [537, 337] on button "Deny" at bounding box center [549, 334] width 38 height 16
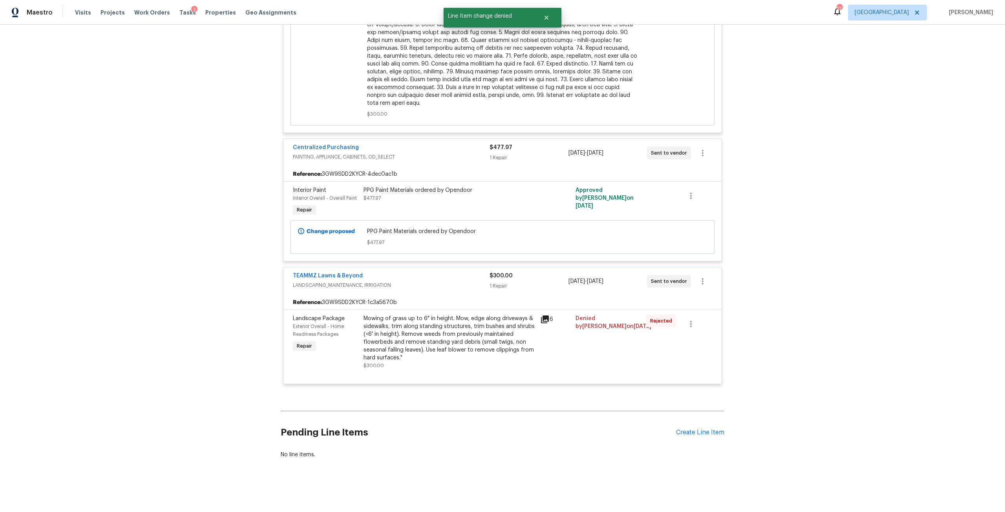
scroll to position [1597, 0]
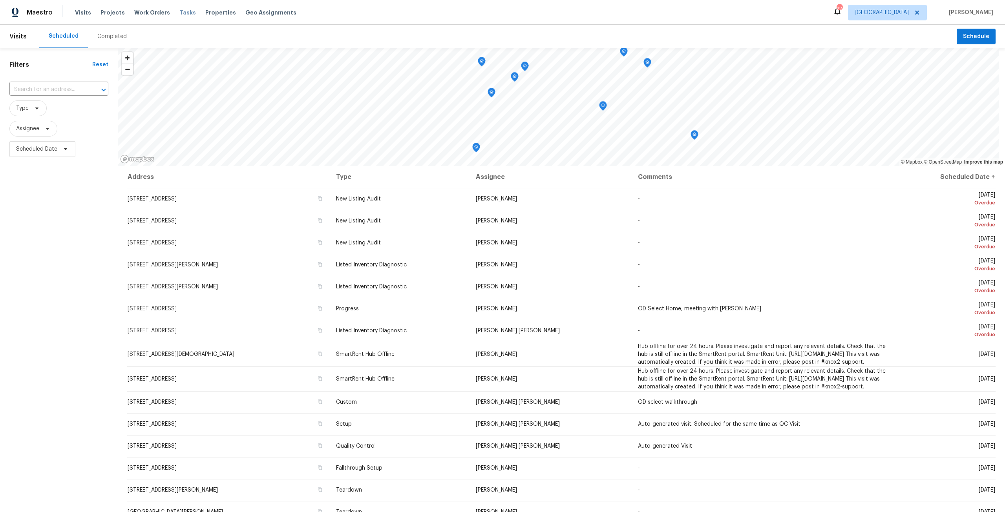
click at [180, 15] on span "Tasks" at bounding box center [187, 12] width 16 height 5
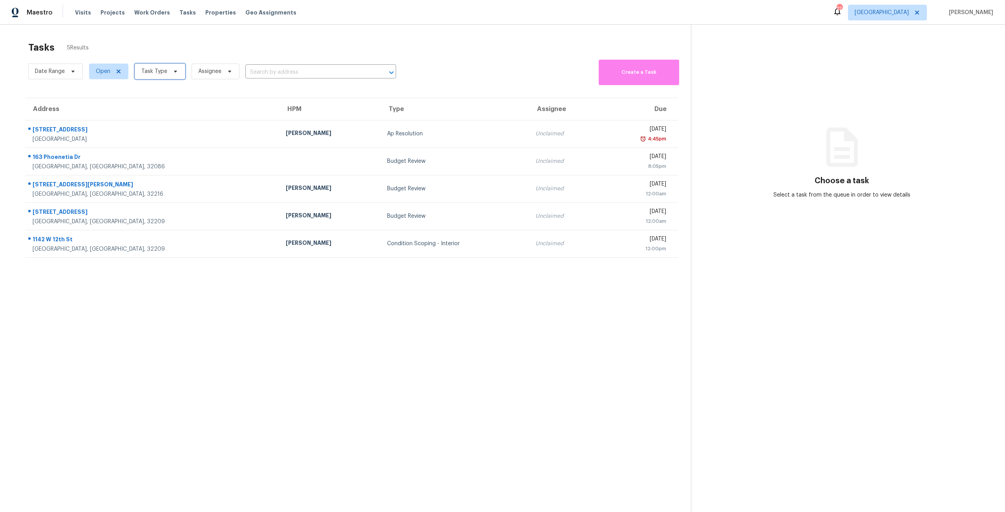
click at [175, 69] on icon at bounding box center [175, 71] width 6 height 6
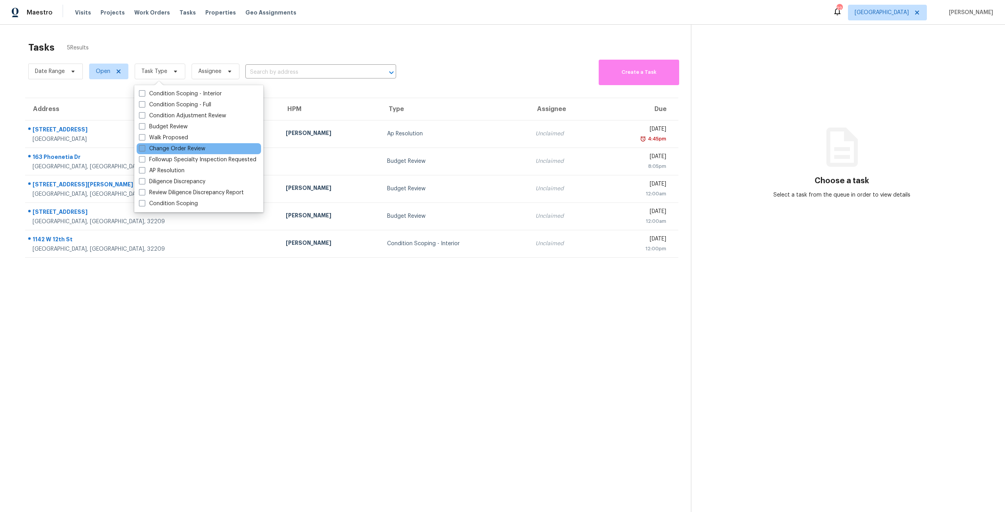
click at [191, 147] on label "Change Order Review" at bounding box center [172, 149] width 66 height 8
click at [144, 147] on input "Change Order Review" at bounding box center [141, 147] width 5 height 5
checkbox input "true"
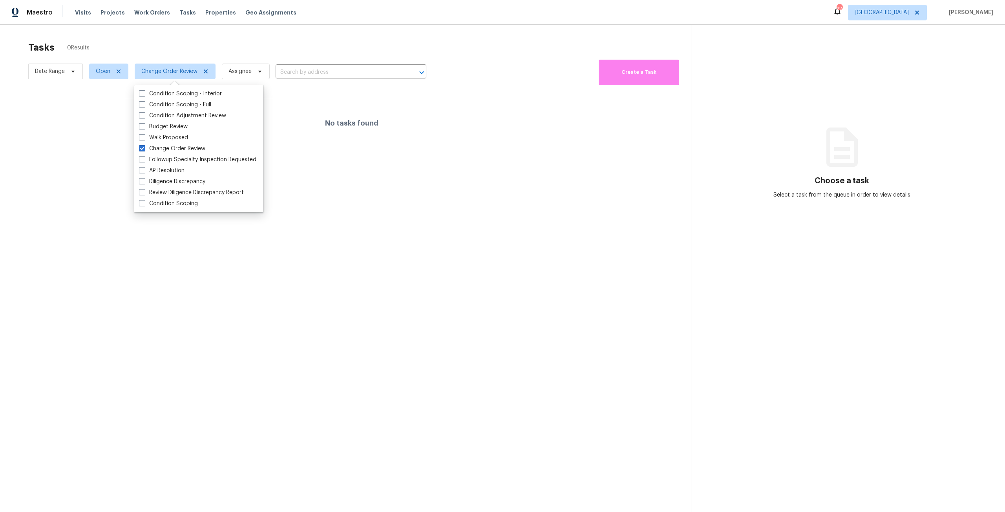
click at [335, 41] on div "Tasks 0 Results" at bounding box center [359, 47] width 662 height 20
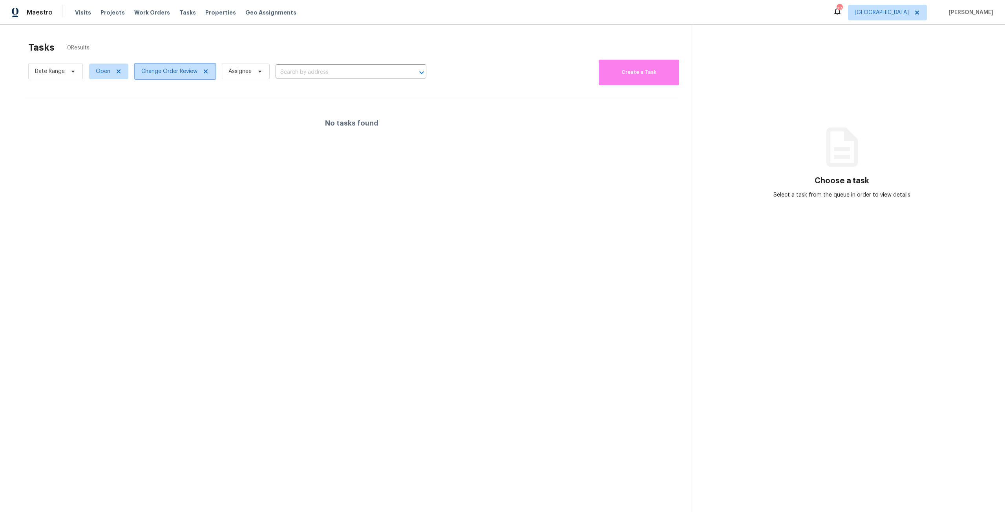
click at [193, 76] on span "Change Order Review" at bounding box center [175, 72] width 81 height 16
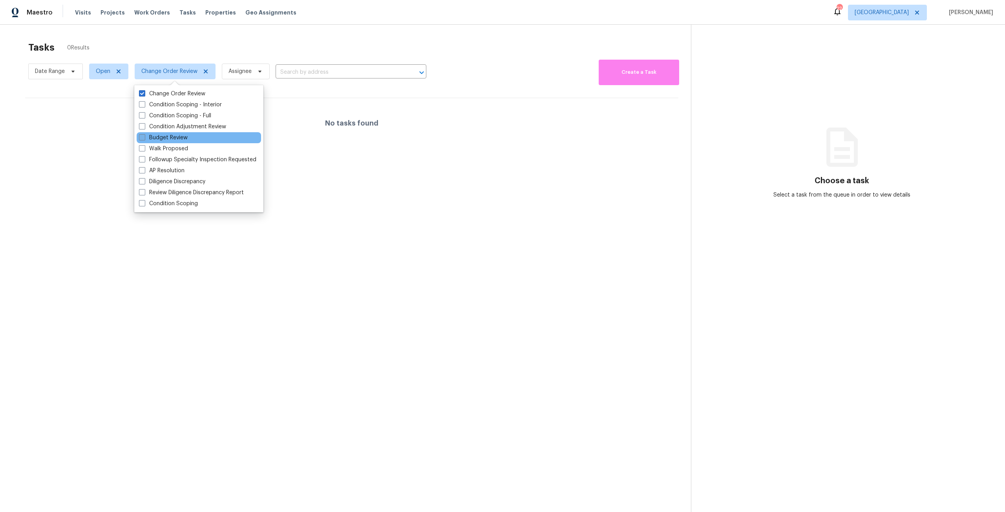
click at [179, 139] on label "Budget Review" at bounding box center [163, 138] width 49 height 8
click at [144, 139] on input "Budget Review" at bounding box center [141, 136] width 5 height 5
checkbox input "true"
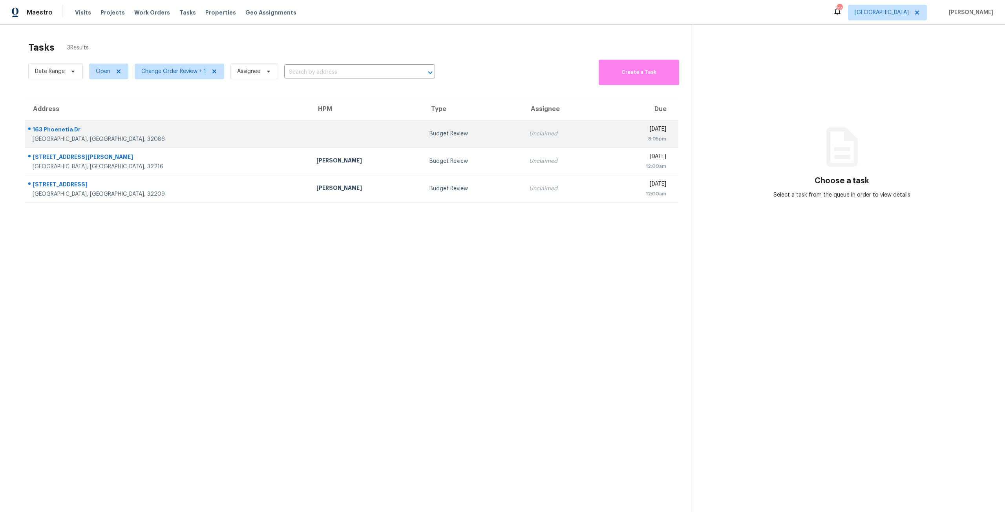
click at [609, 127] on div "[DATE]" at bounding box center [637, 130] width 57 height 10
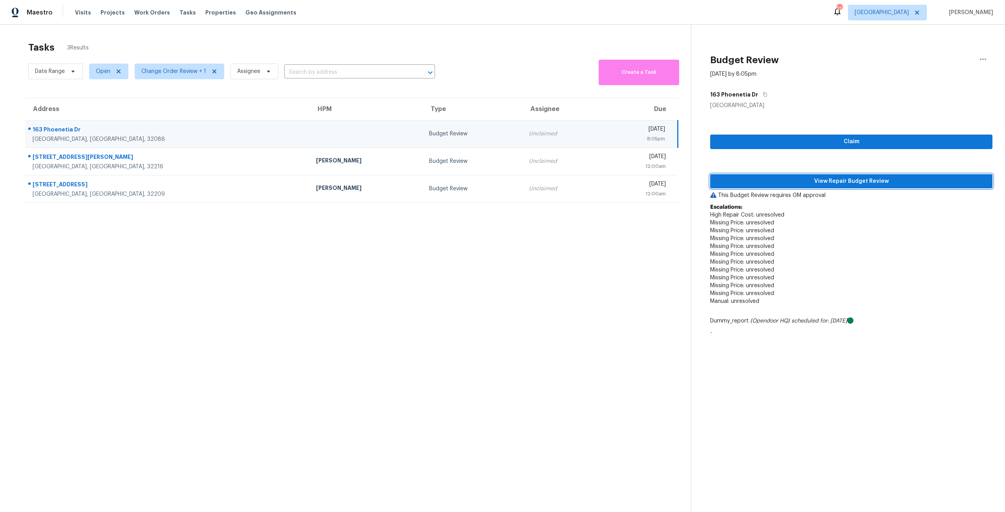
click at [878, 187] on button "View Repair Budget Review" at bounding box center [851, 181] width 282 height 15
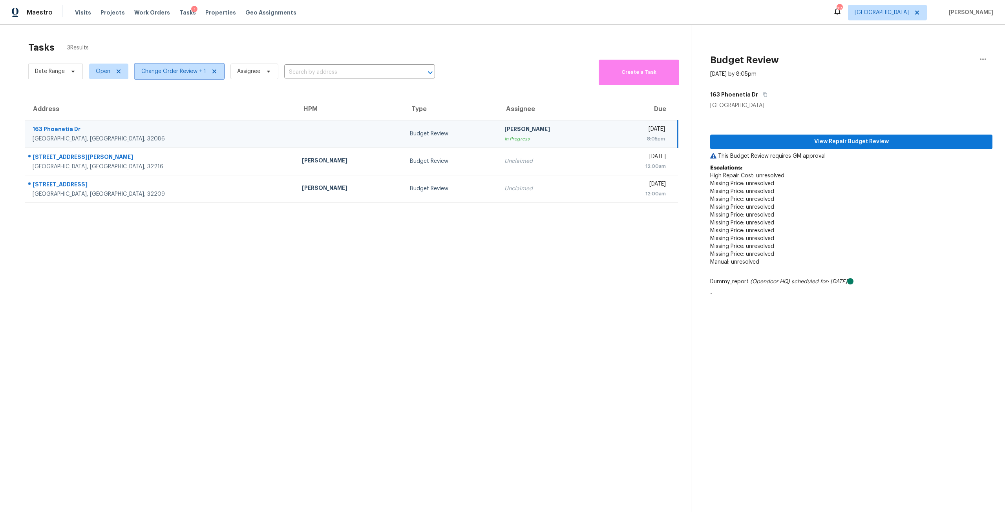
click at [181, 73] on span "Change Order Review + 1" at bounding box center [173, 72] width 65 height 8
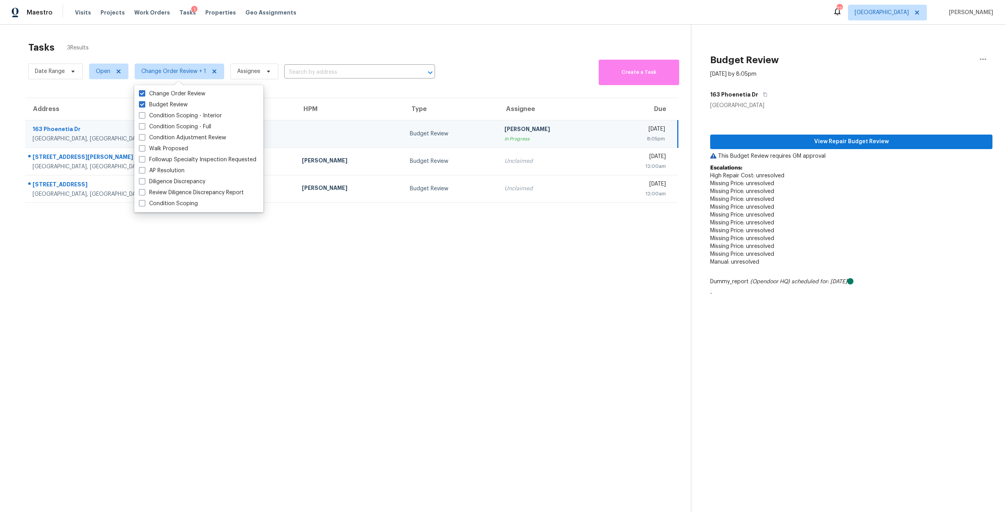
click at [238, 55] on div "Tasks 3 Results" at bounding box center [359, 47] width 662 height 20
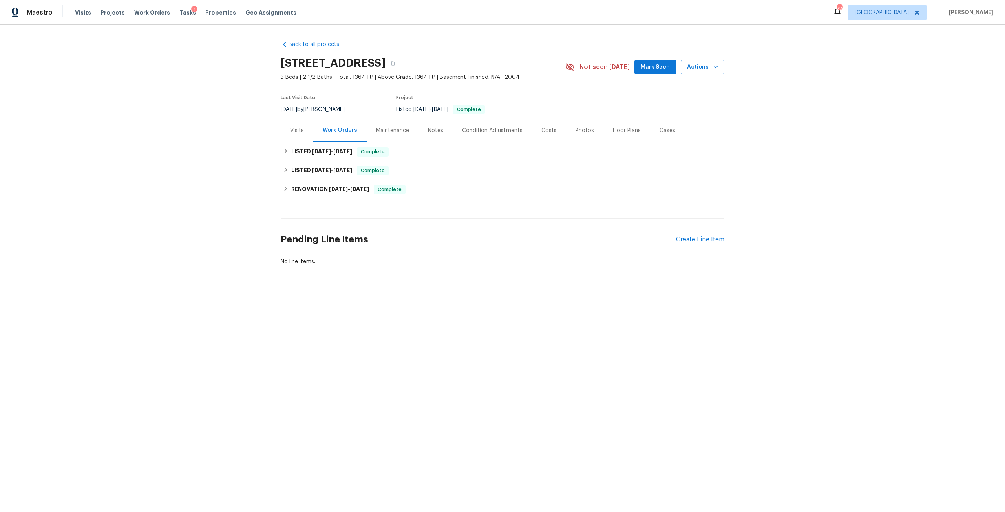
click at [301, 141] on div "Visits" at bounding box center [297, 130] width 33 height 23
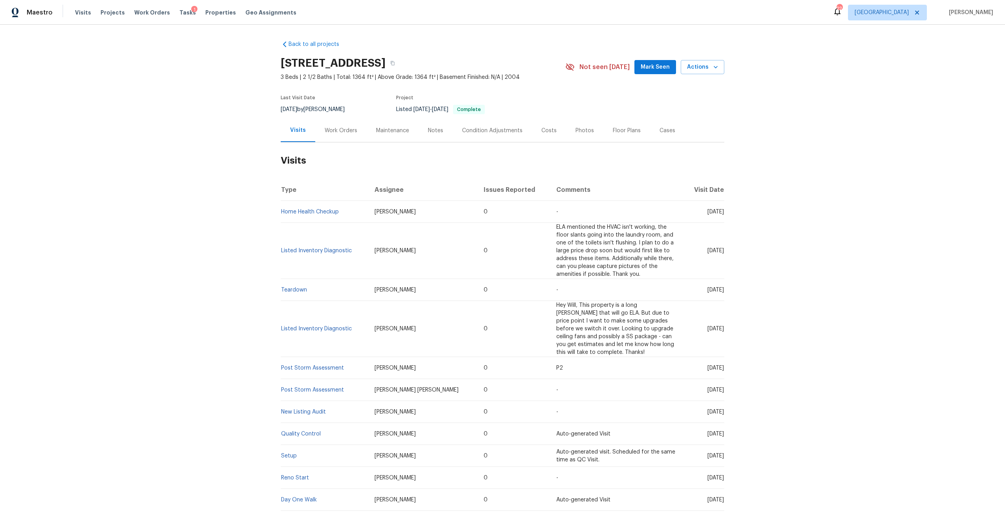
click at [345, 135] on div "Work Orders" at bounding box center [341, 131] width 33 height 8
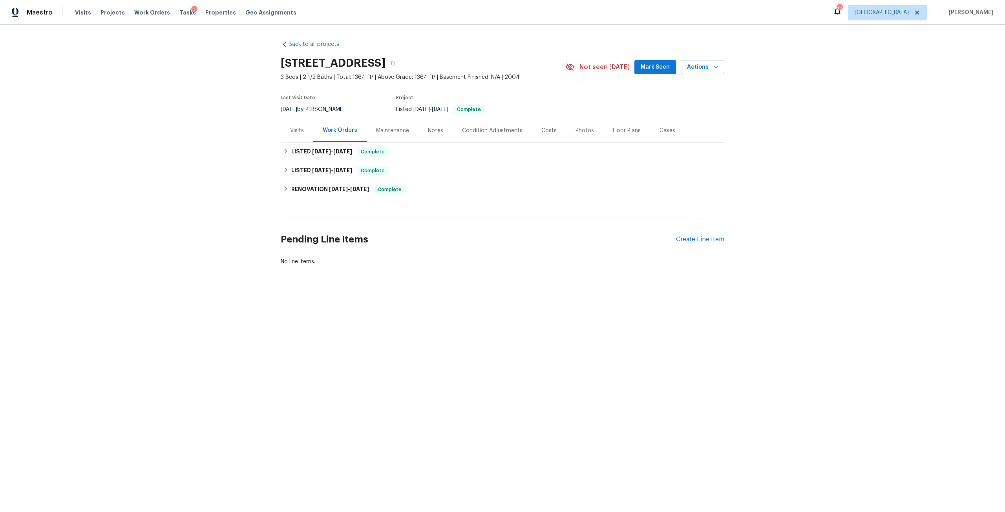
click at [306, 142] on div "Visits" at bounding box center [297, 130] width 33 height 23
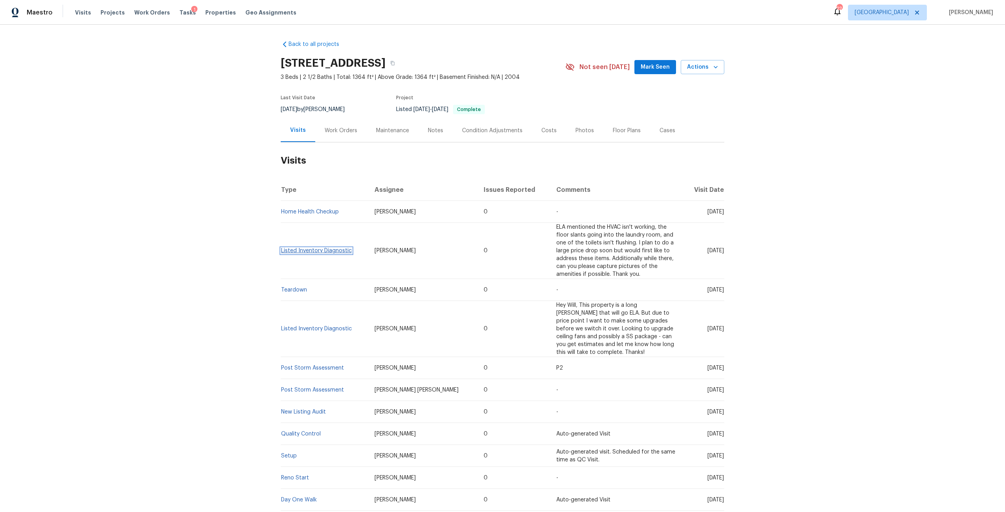
click at [321, 254] on link "Listed Inventory Diagnostic" at bounding box center [316, 250] width 71 height 5
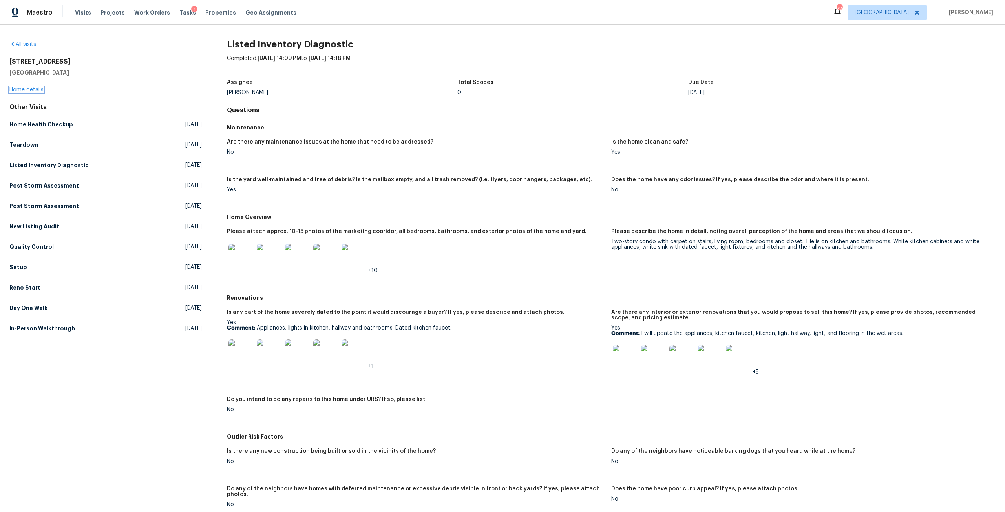
click at [30, 89] on link "Home details" at bounding box center [26, 89] width 34 height 5
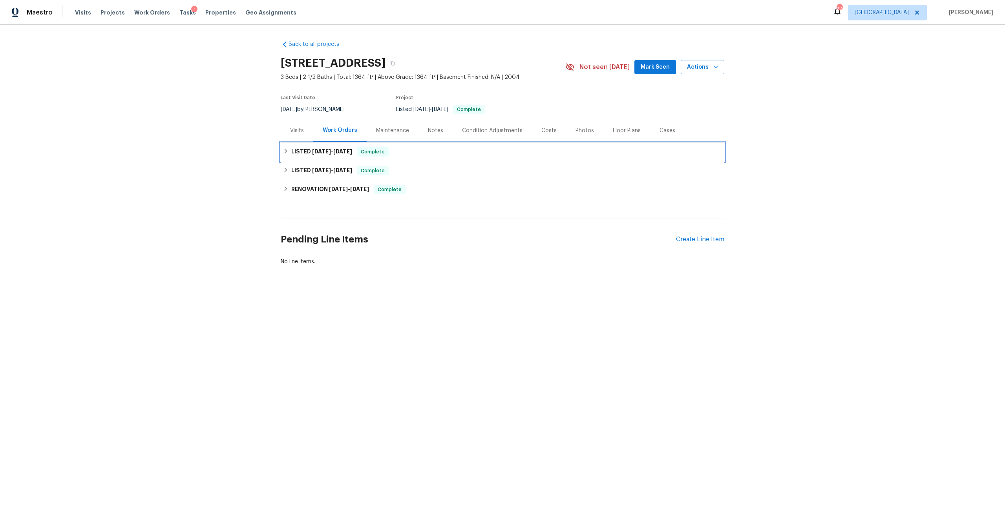
click at [334, 161] on div "LISTED [DATE] - [DATE] Complete" at bounding box center [502, 151] width 443 height 19
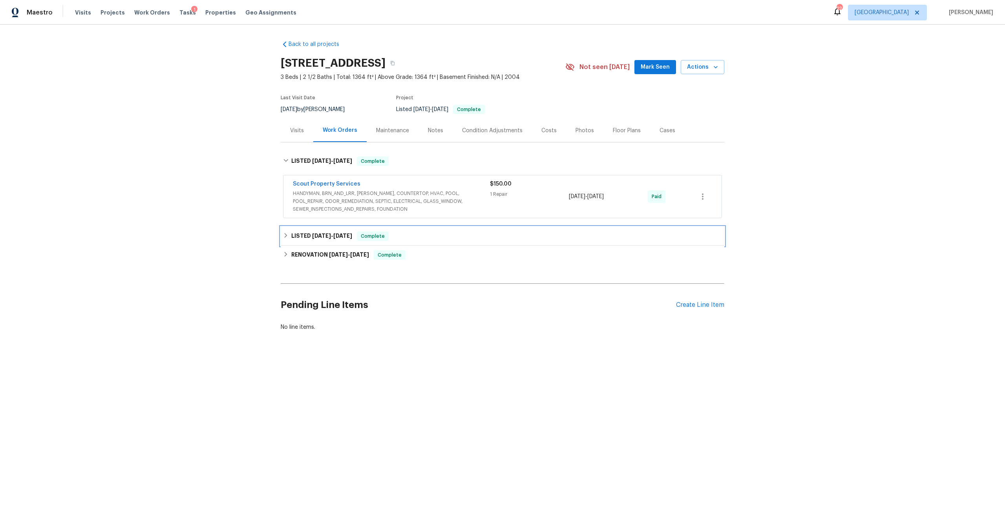
click at [344, 239] on span "[DATE]" at bounding box center [342, 235] width 19 height 5
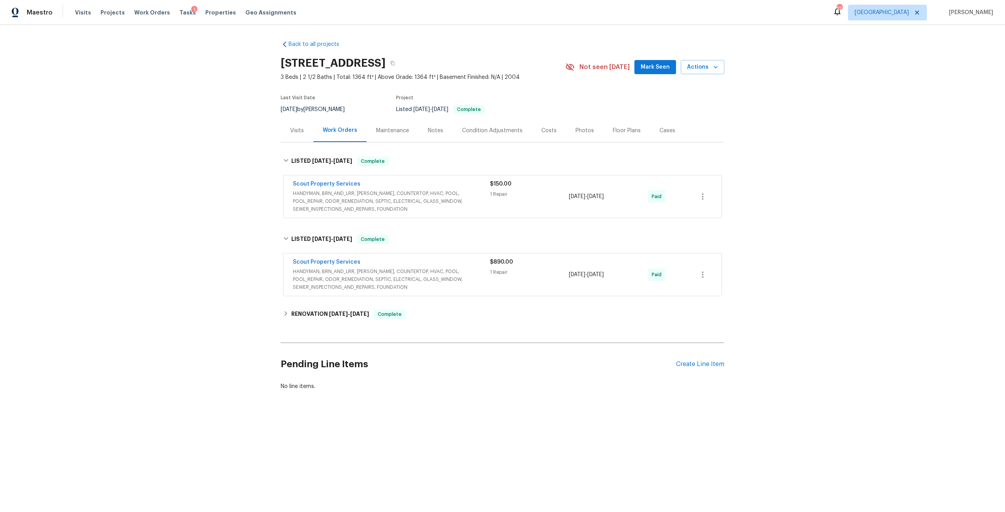
click at [350, 289] on span "HANDYMAN, BRN_AND_LRR, [PERSON_NAME], COUNTERTOP, HVAC, POOL, POOL_REPAIR, ODOR…" at bounding box center [391, 280] width 197 height 24
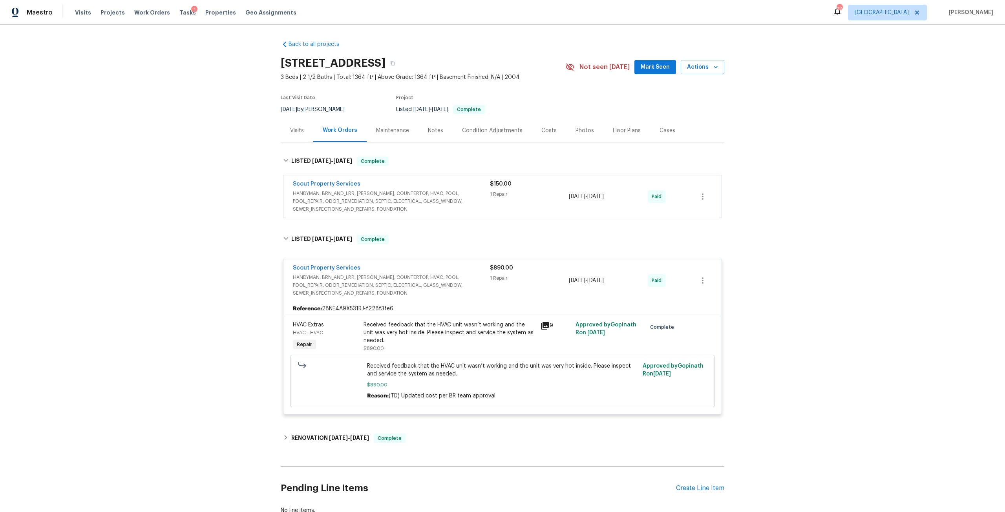
click at [342, 202] on span "HANDYMAN, BRN_AND_LRR, [PERSON_NAME], COUNTERTOP, HVAC, POOL, POOL_REPAIR, ODOR…" at bounding box center [391, 202] width 197 height 24
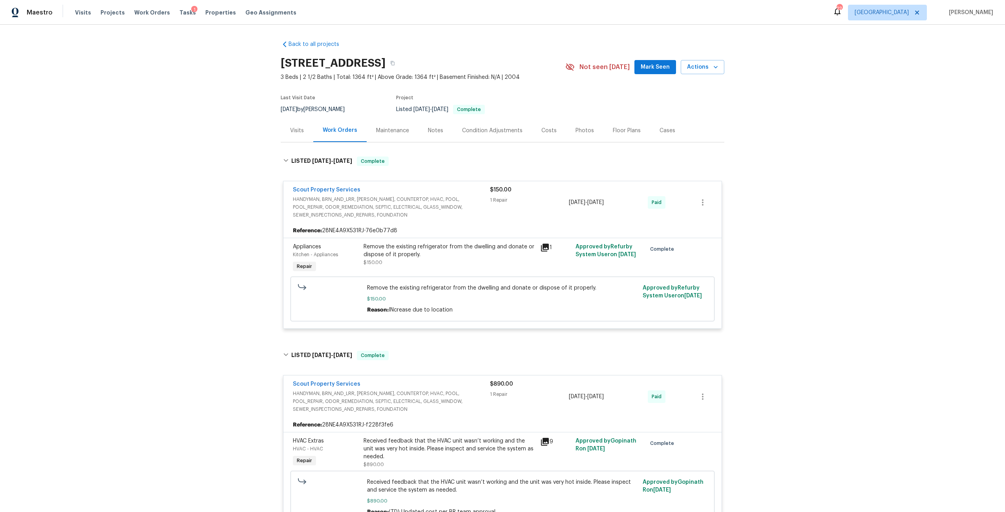
click at [292, 135] on div "Visits" at bounding box center [297, 131] width 14 height 8
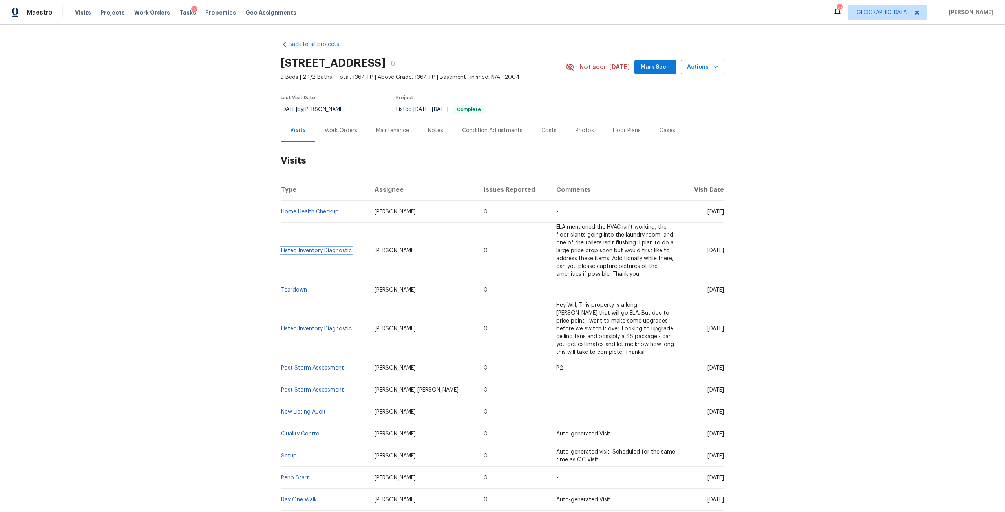
click at [334, 254] on link "Listed Inventory Diagnostic" at bounding box center [316, 250] width 71 height 5
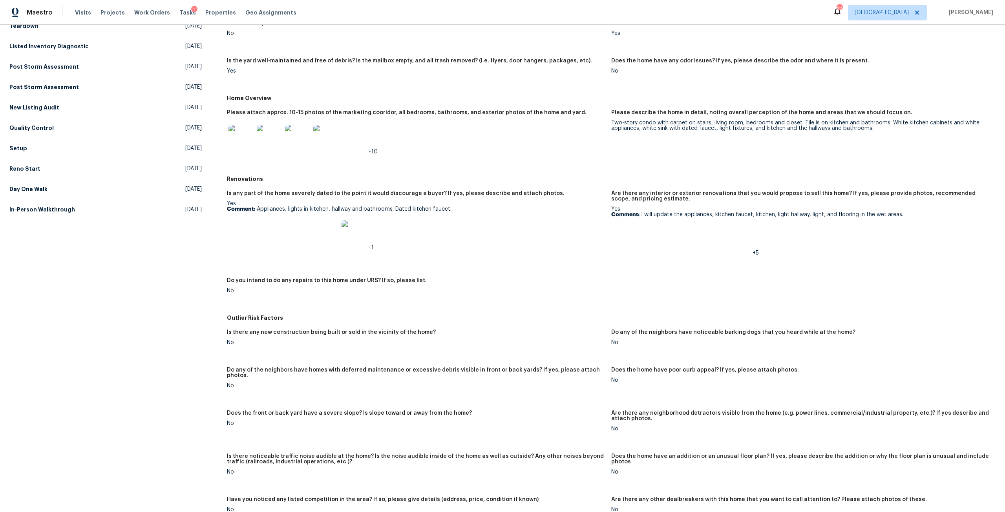
scroll to position [157, 0]
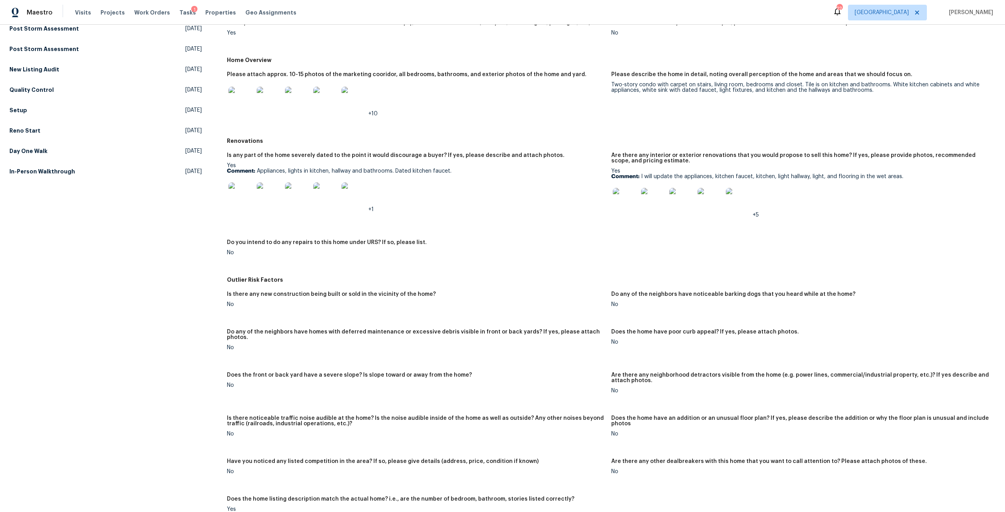
click at [734, 200] on img at bounding box center [738, 200] width 25 height 25
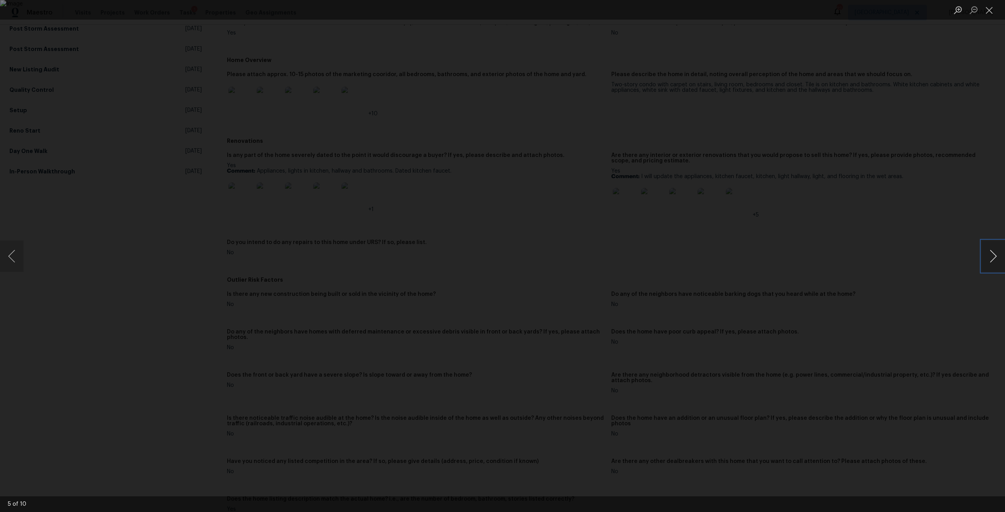
click at [985, 259] on button "Next image" at bounding box center [993, 256] width 24 height 31
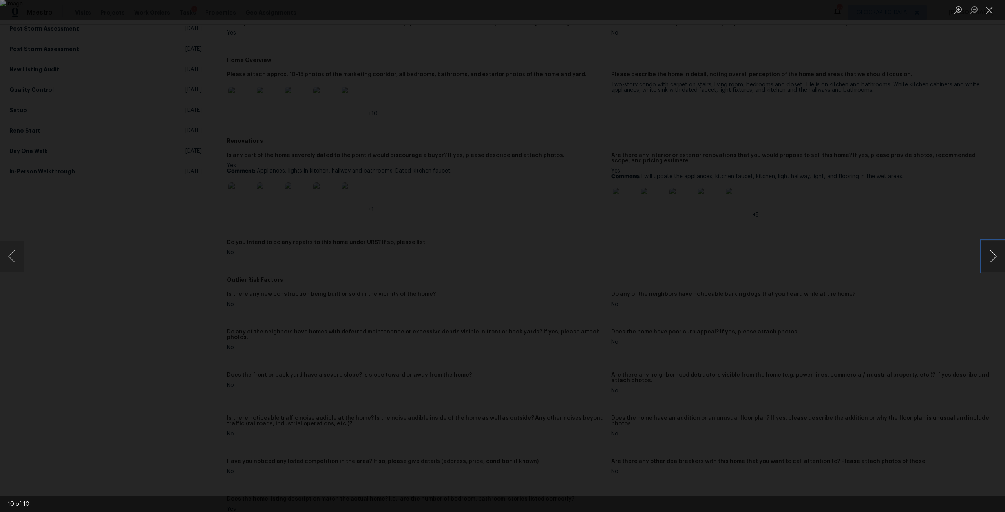
click at [985, 259] on button "Next image" at bounding box center [993, 256] width 24 height 31
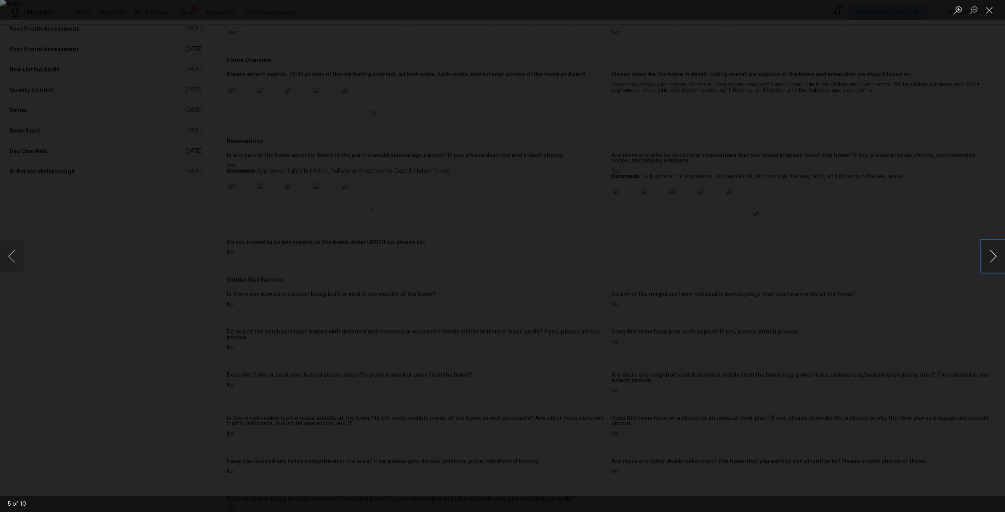
click at [985, 259] on button "Next image" at bounding box center [993, 256] width 24 height 31
